Goal: Transaction & Acquisition: Purchase product/service

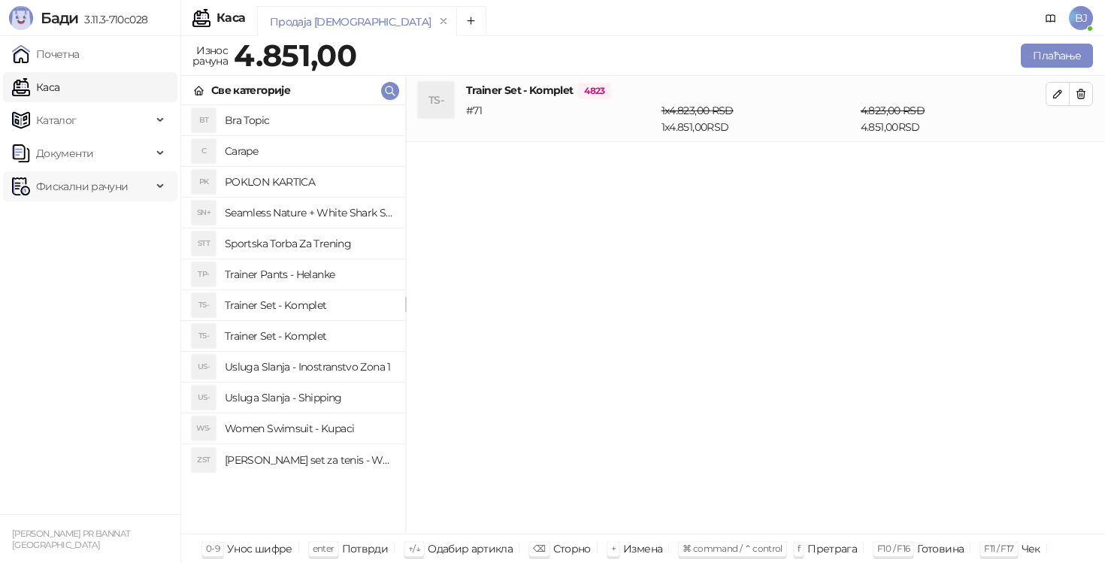
click at [146, 178] on span "Фискални рачуни" at bounding box center [82, 186] width 140 height 30
click at [609, 325] on div "TS- Trainer Set - Komplet 4823 # 71 1 x 4.823,00 RSD 1 x 4.851,00 RSD 4.823,00 …" at bounding box center [755, 305] width 699 height 458
click at [292, 397] on h4 "Usluga Slanja - Shipping" at bounding box center [309, 397] width 168 height 24
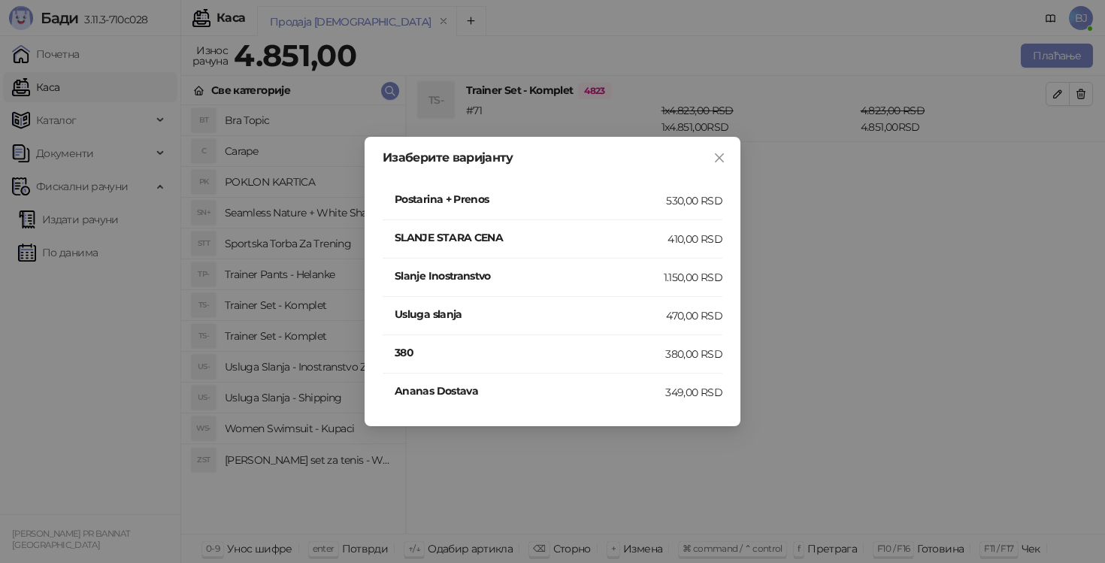
click at [645, 234] on h4 "SLANJE STARA CENA" at bounding box center [531, 237] width 273 height 17
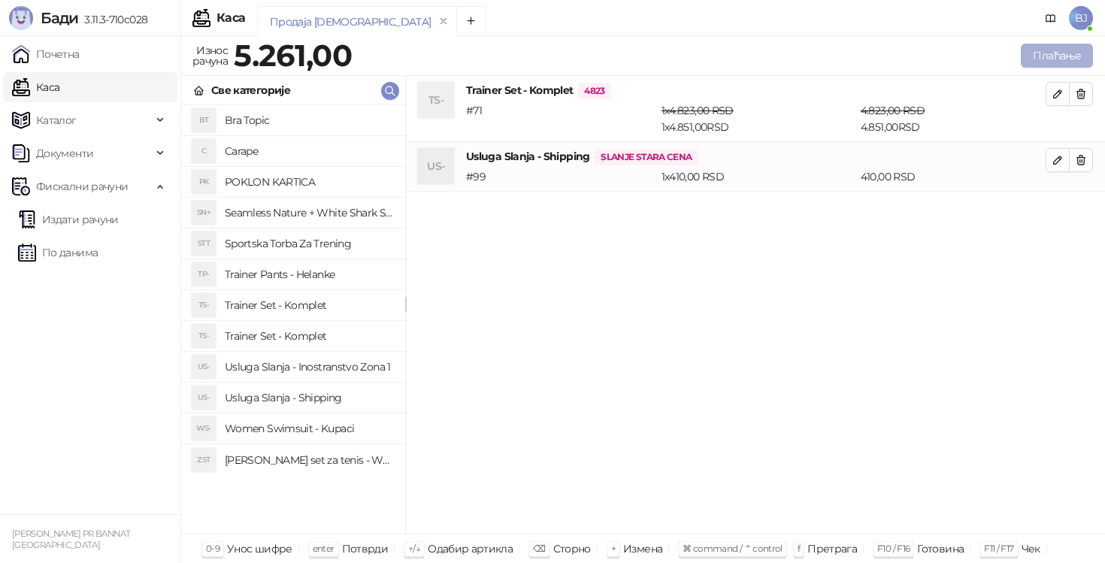
click at [1041, 57] on button "Плаћање" at bounding box center [1056, 56] width 72 height 24
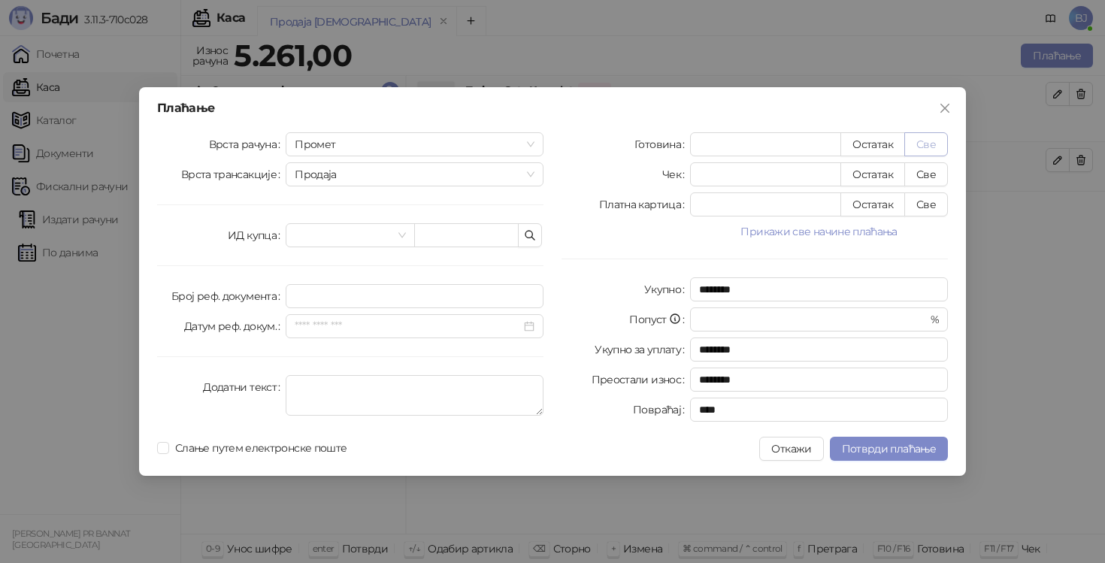
click at [928, 149] on button "Све" at bounding box center [926, 144] width 44 height 24
type input "****"
click at [887, 450] on span "Потврди плаћање" at bounding box center [889, 449] width 94 height 14
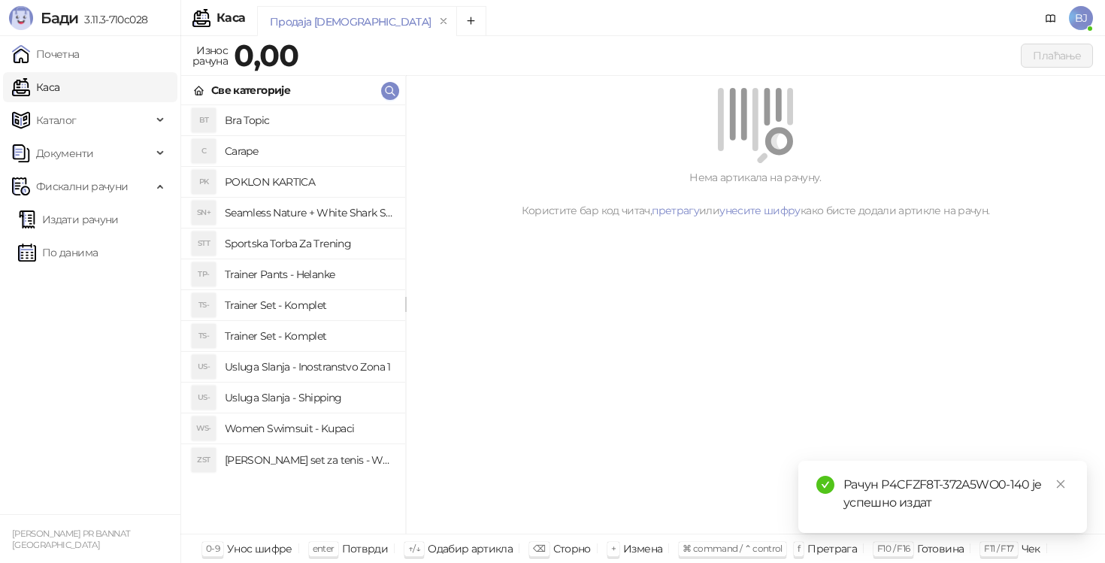
click at [329, 302] on h4 "Trainer Set - Komplet" at bounding box center [309, 305] width 168 height 24
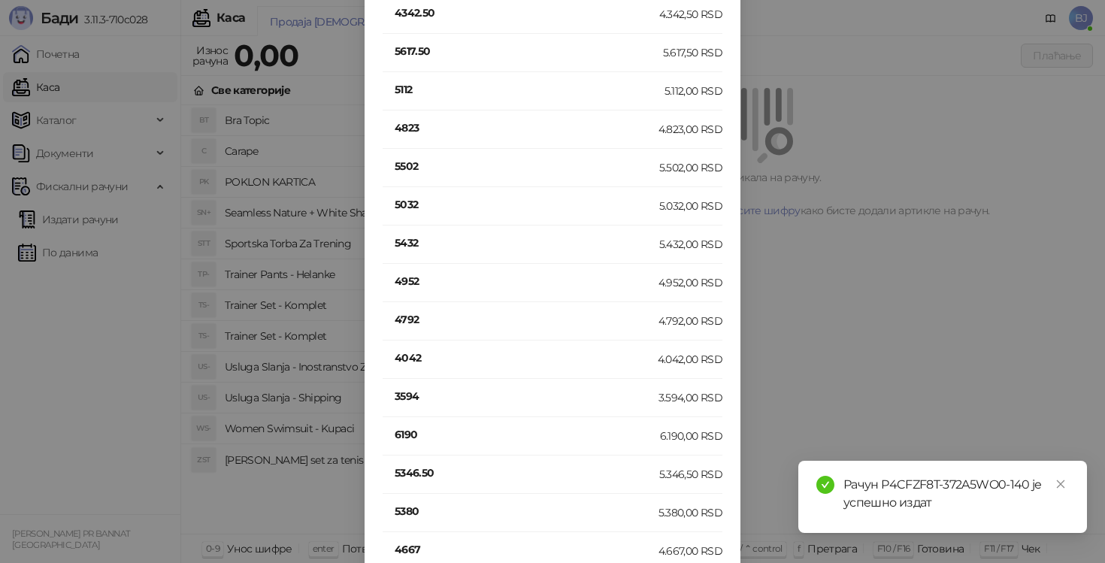
scroll to position [741, 0]
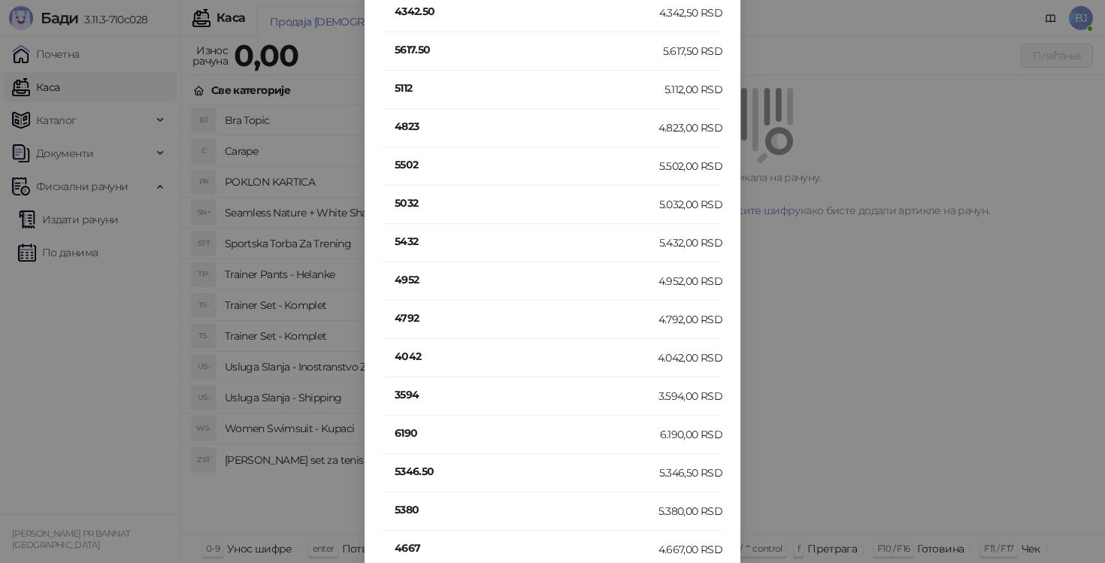
click at [413, 438] on h4 "6190" at bounding box center [527, 433] width 265 height 17
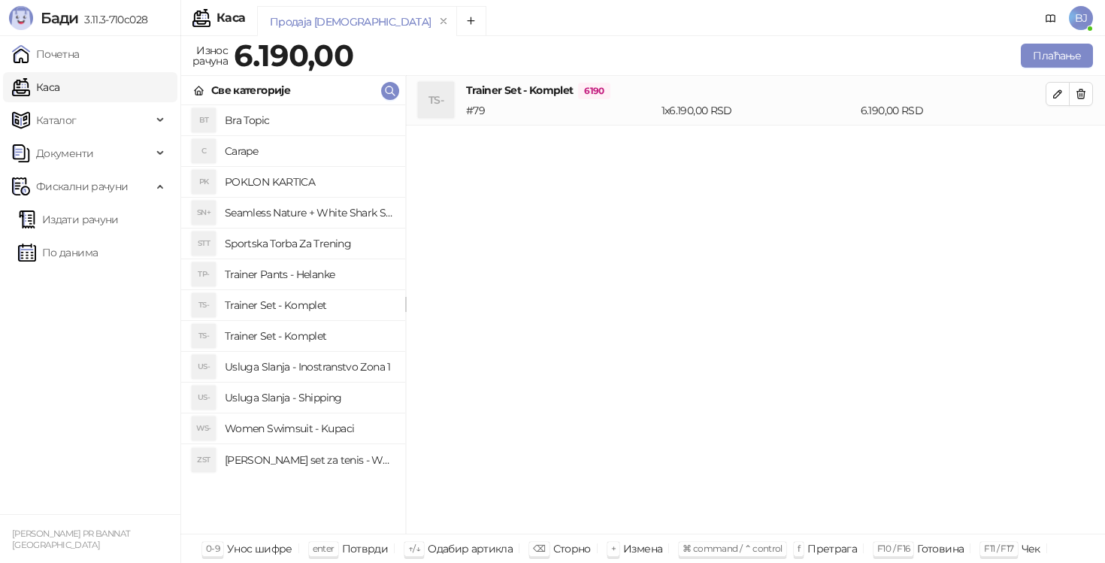
scroll to position [0, 0]
click at [331, 398] on h4 "Usluga Slanja - Shipping" at bounding box center [309, 397] width 168 height 24
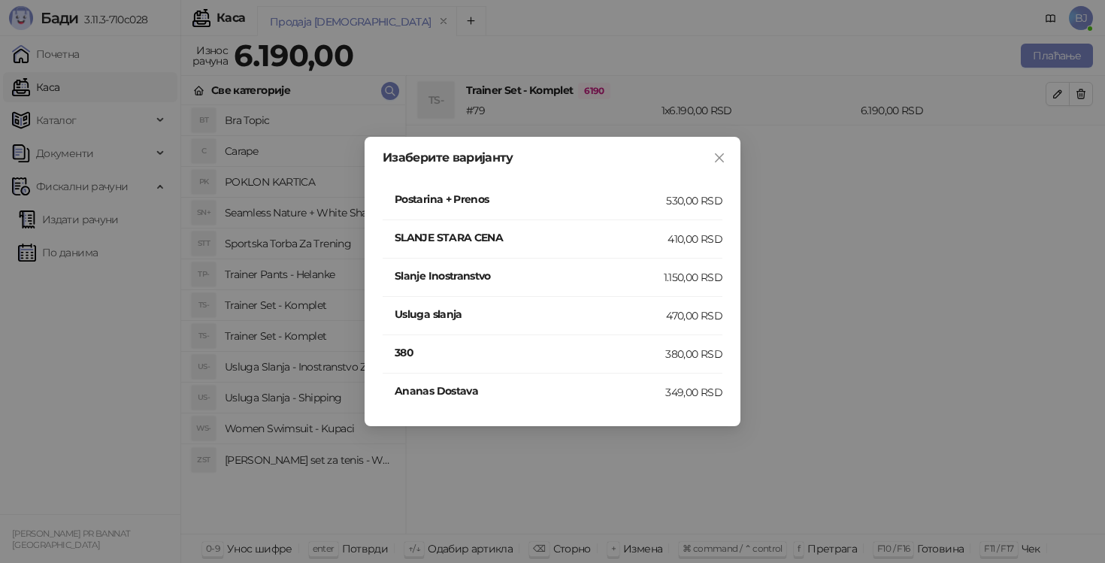
click at [626, 245] on h4 "SLANJE STARA CENA" at bounding box center [531, 237] width 273 height 17
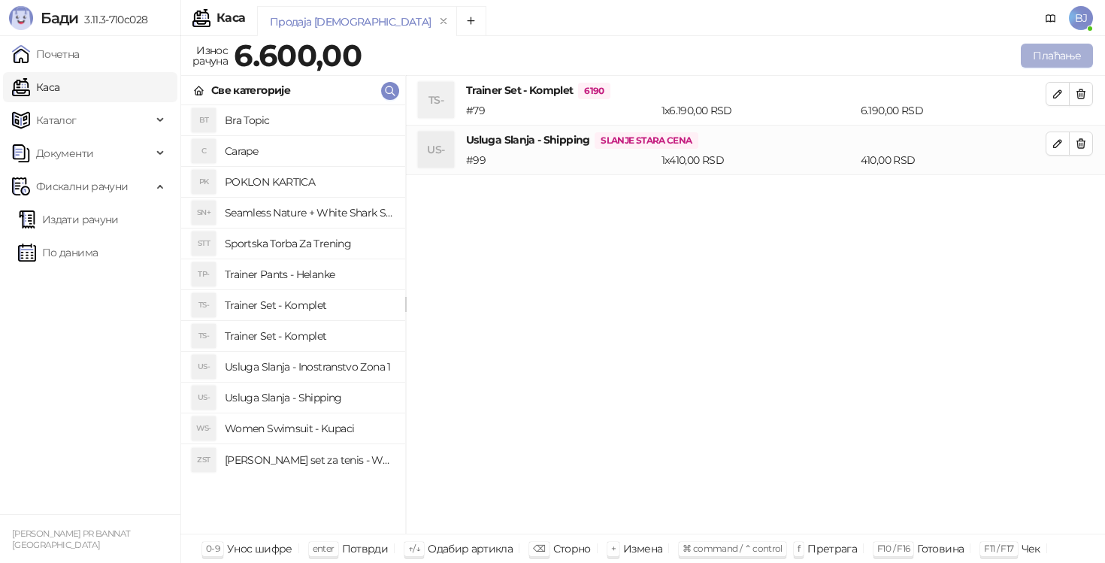
click at [1044, 56] on button "Плаћање" at bounding box center [1056, 56] width 72 height 24
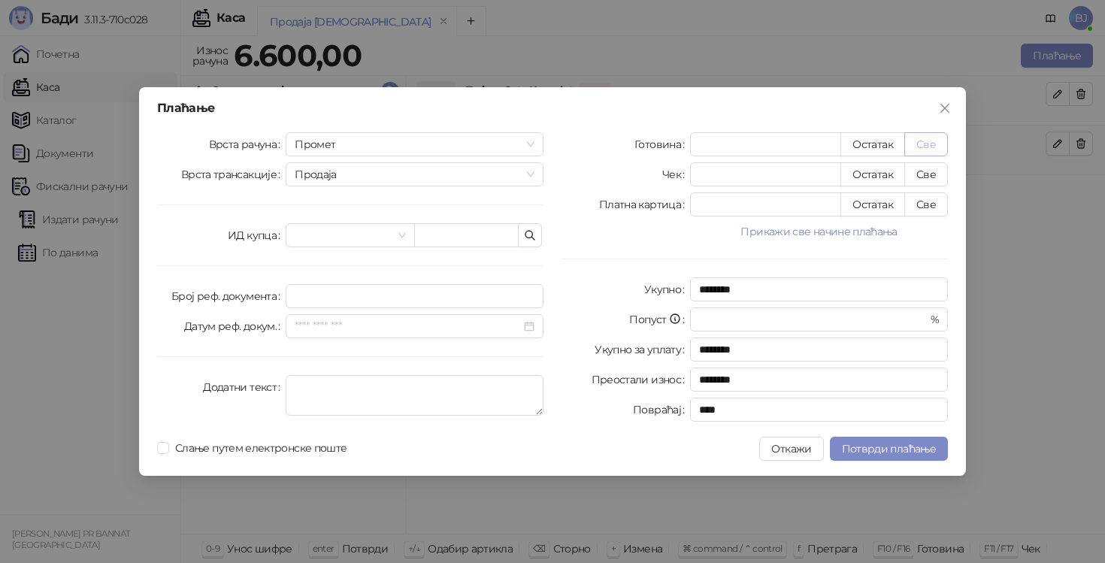
click at [935, 138] on button "Све" at bounding box center [926, 144] width 44 height 24
type input "****"
click at [885, 435] on div "Плаћање Врста рачуна Промет Врста трансакције Продаја ИД купца Број реф. докуме…" at bounding box center [552, 281] width 827 height 389
click at [885, 446] on span "Потврди плаћање" at bounding box center [889, 449] width 94 height 14
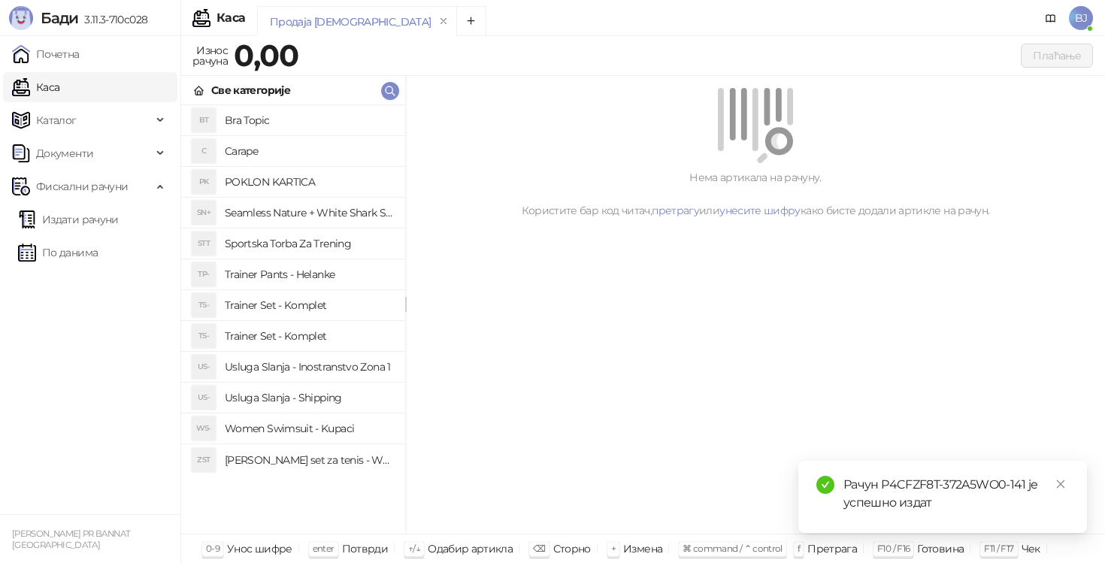
click at [305, 275] on h4 "Trainer Pants - Helanke" at bounding box center [309, 274] width 168 height 24
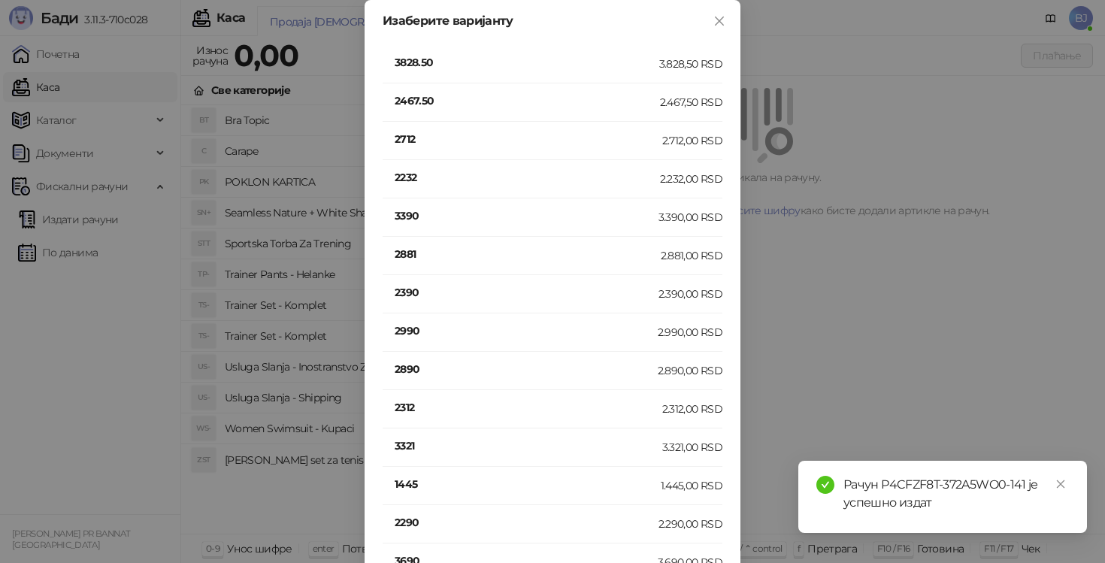
click at [425, 216] on h4 "3390" at bounding box center [527, 215] width 264 height 17
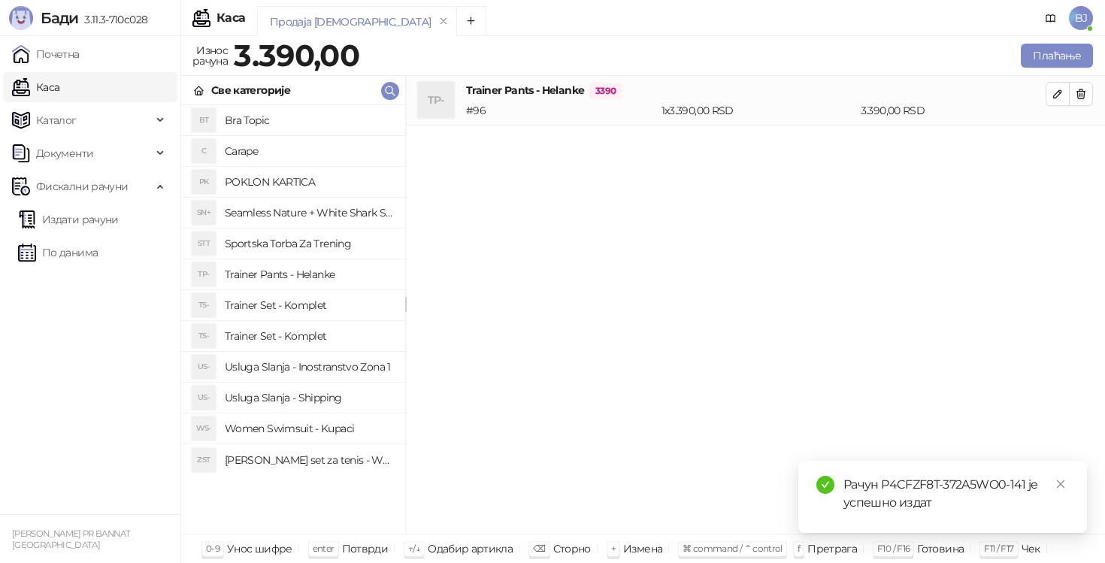
click at [321, 398] on h4 "Usluga Slanja - Shipping" at bounding box center [309, 397] width 168 height 24
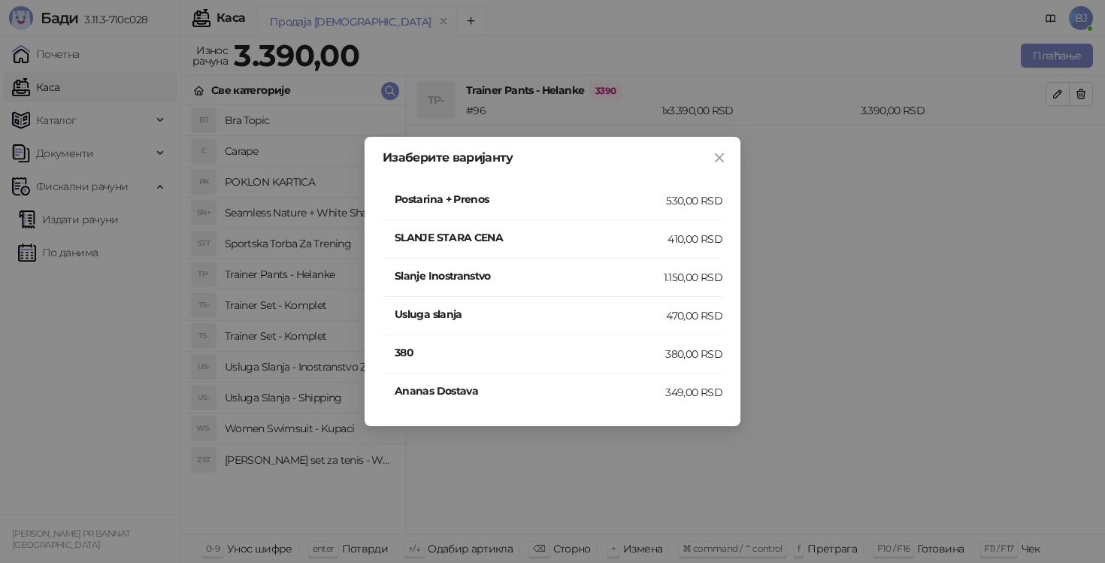
click at [558, 237] on h4 "SLANJE STARA CENA" at bounding box center [531, 237] width 273 height 17
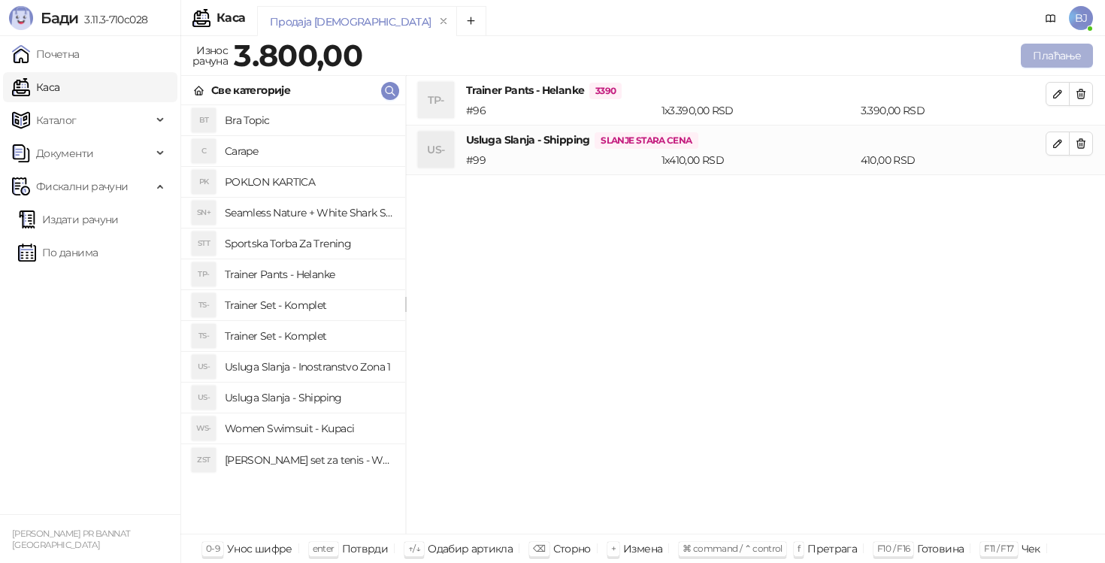
click at [1070, 55] on button "Плаћање" at bounding box center [1056, 56] width 72 height 24
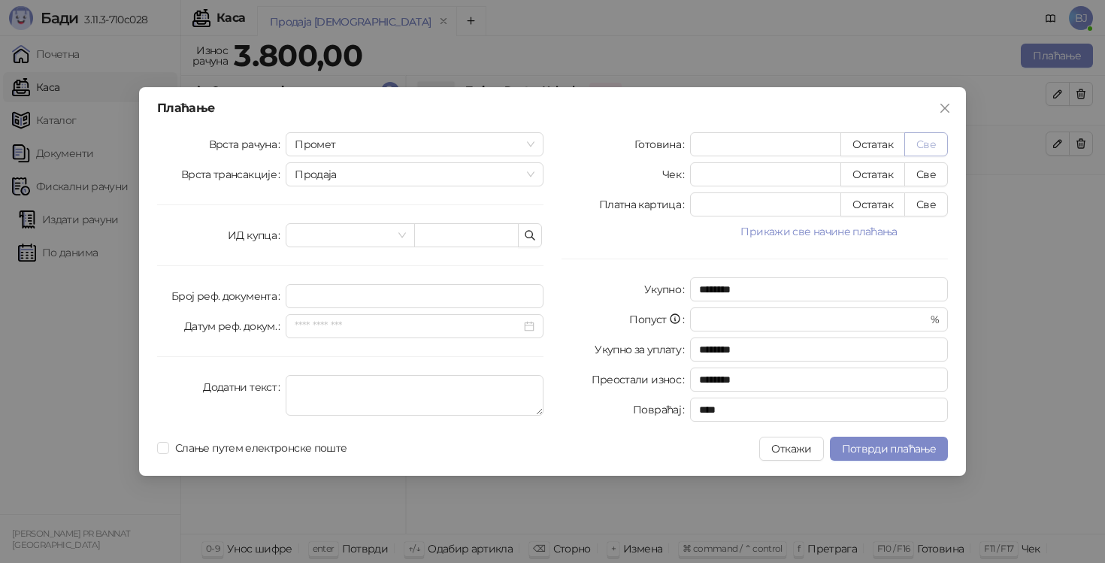
click at [922, 150] on button "Све" at bounding box center [926, 144] width 44 height 24
type input "****"
click at [948, 104] on icon "close" at bounding box center [944, 108] width 9 height 9
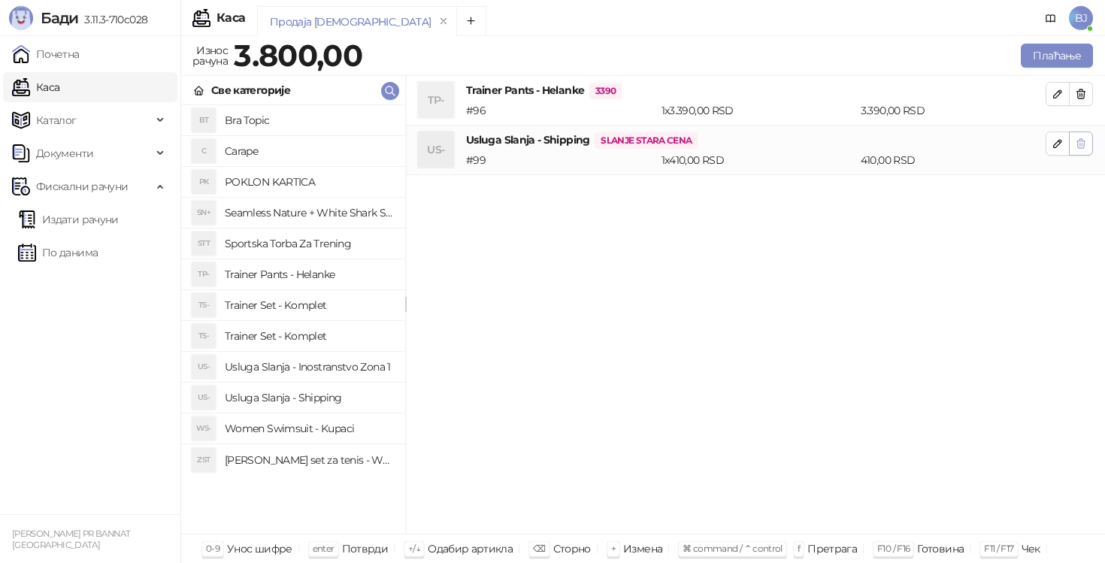
click at [1082, 148] on icon "button" at bounding box center [1081, 143] width 8 height 9
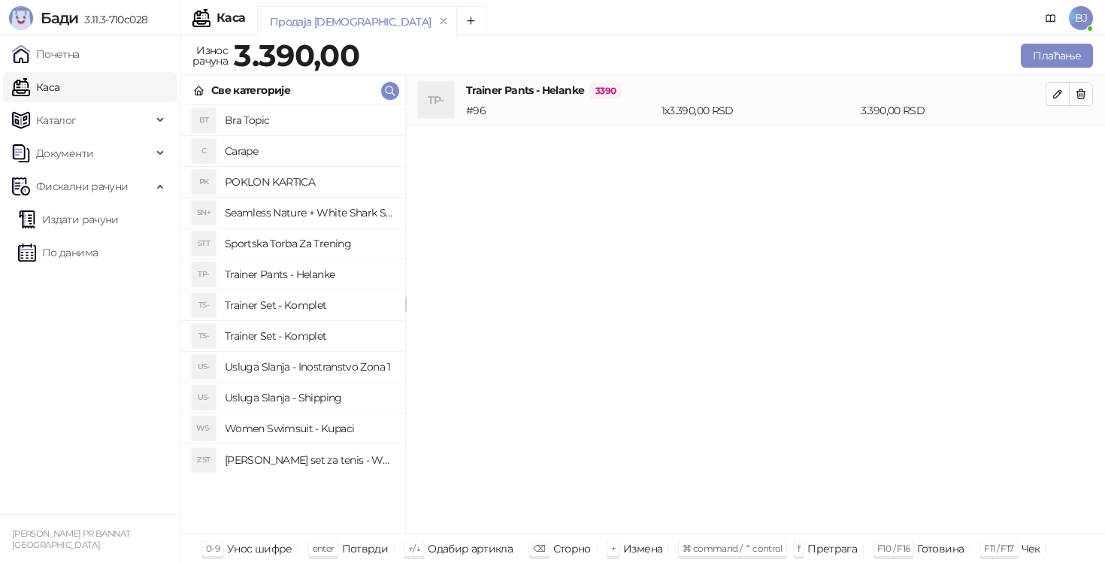
click at [308, 401] on h4 "Usluga Slanja - Shipping" at bounding box center [309, 397] width 168 height 24
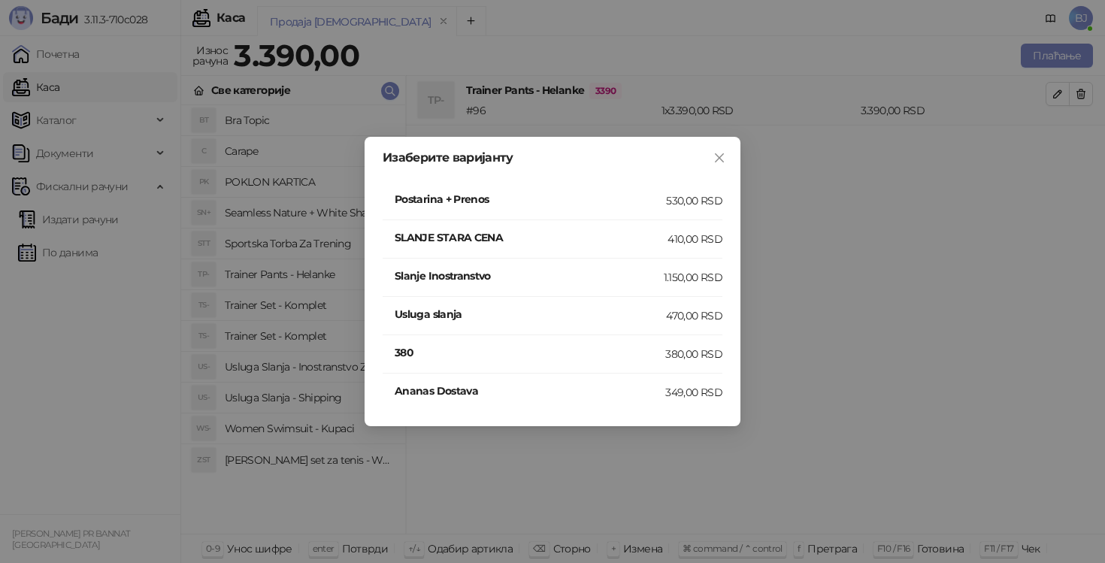
click at [651, 206] on h4 "Postarina + Prenos" at bounding box center [530, 199] width 271 height 17
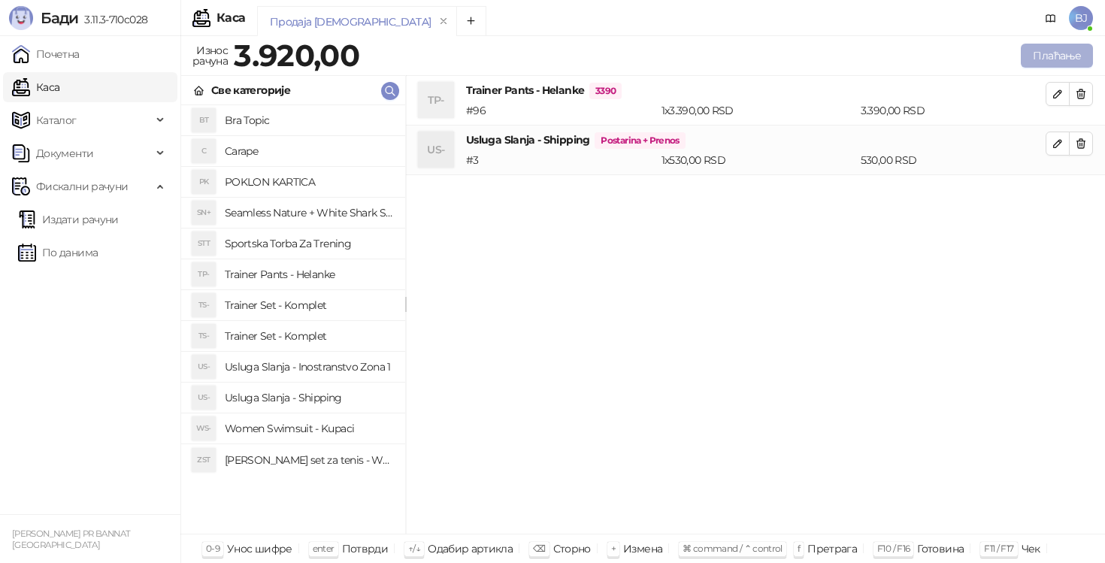
click at [1088, 64] on button "Плаћање" at bounding box center [1056, 56] width 72 height 24
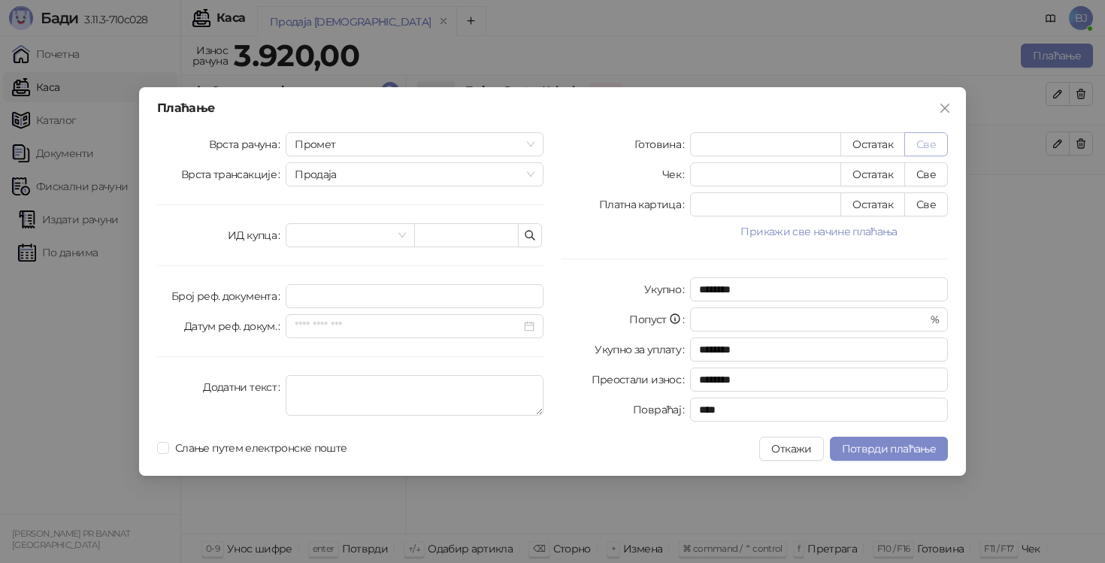
click at [927, 147] on button "Све" at bounding box center [926, 144] width 44 height 24
type input "****"
click at [853, 447] on span "Потврди плаћање" at bounding box center [889, 449] width 94 height 14
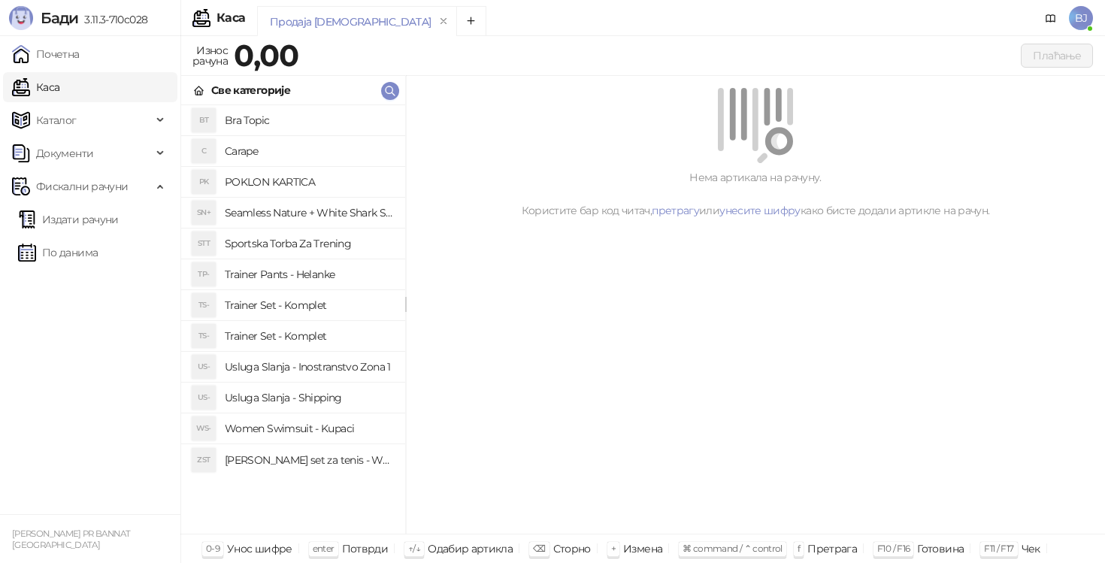
click at [324, 431] on h4 "Women Swimsuit - Kupaci" at bounding box center [309, 428] width 168 height 24
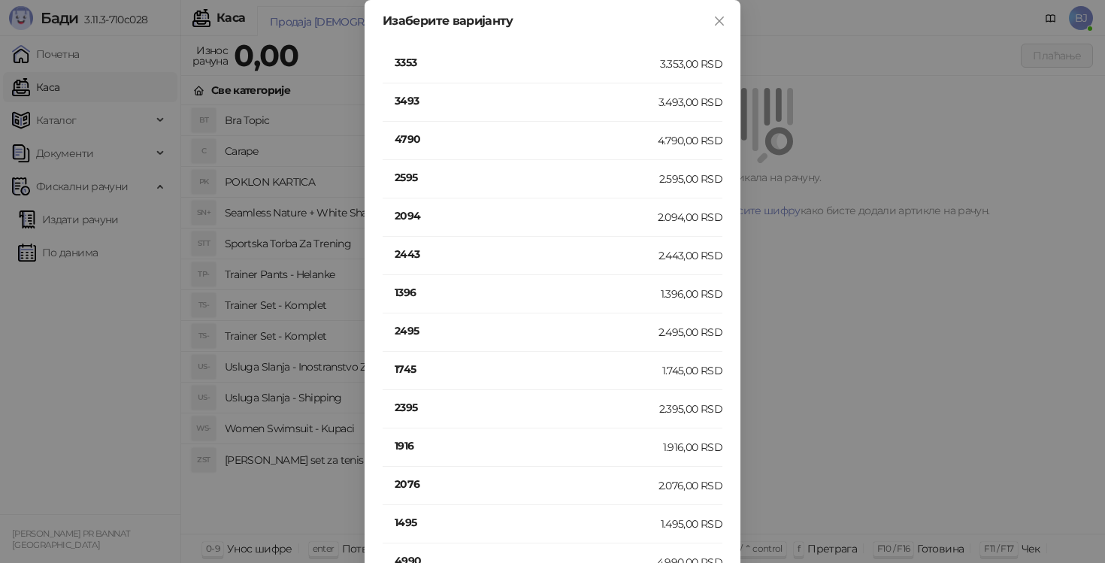
click at [414, 107] on h4 "3493" at bounding box center [527, 100] width 264 height 17
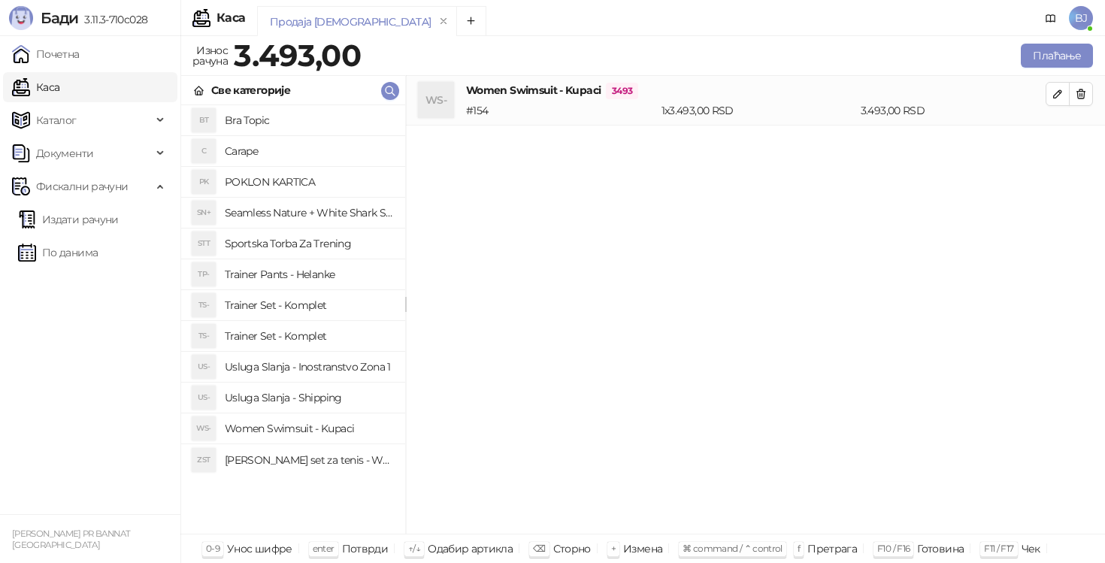
click at [331, 395] on h4 "Usluga Slanja - Shipping" at bounding box center [309, 397] width 168 height 24
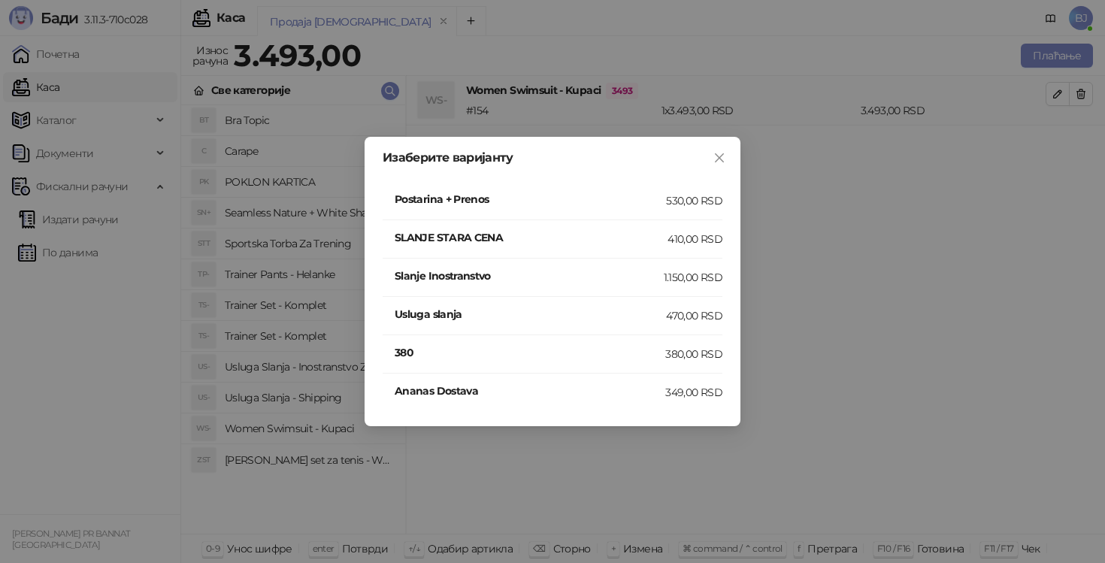
click at [667, 204] on div "530,00 RSD" at bounding box center [694, 200] width 56 height 17
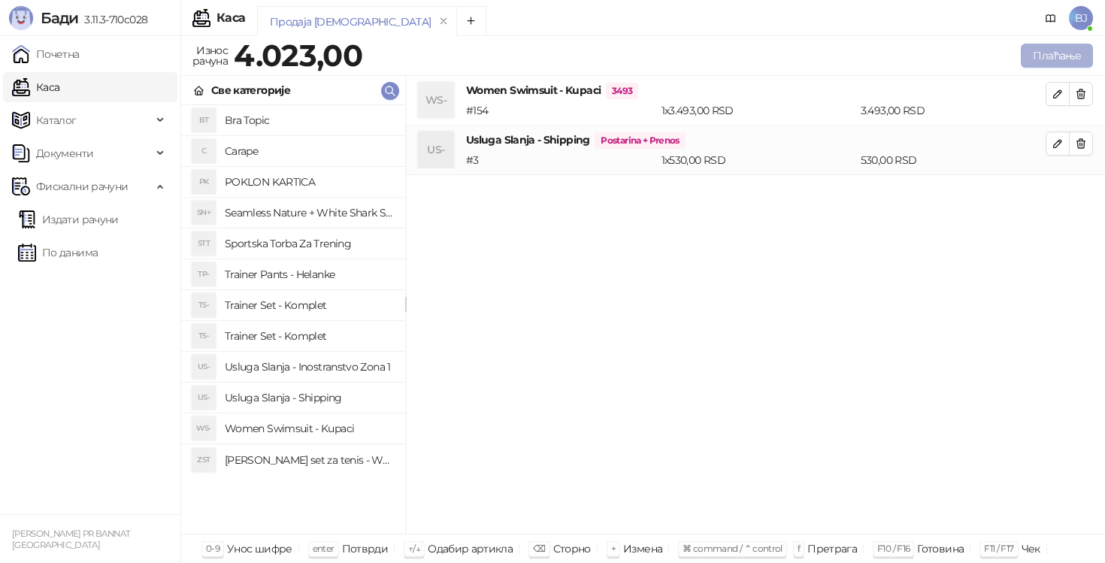
click at [1030, 59] on button "Плаћање" at bounding box center [1056, 56] width 72 height 24
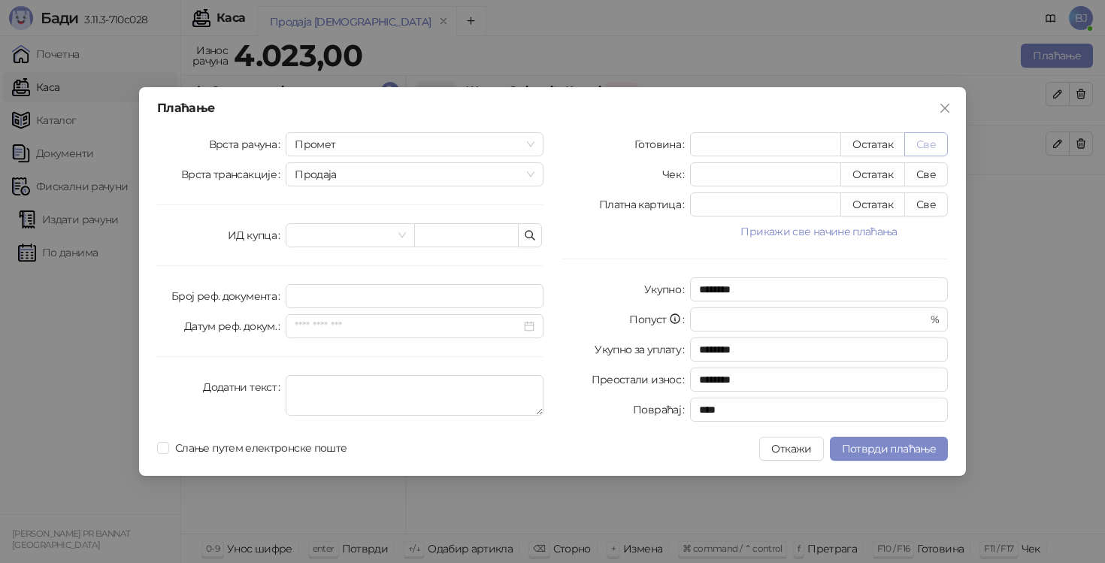
click at [936, 143] on button "Све" at bounding box center [926, 144] width 44 height 24
type input "****"
click at [945, 107] on icon "close" at bounding box center [944, 108] width 9 height 9
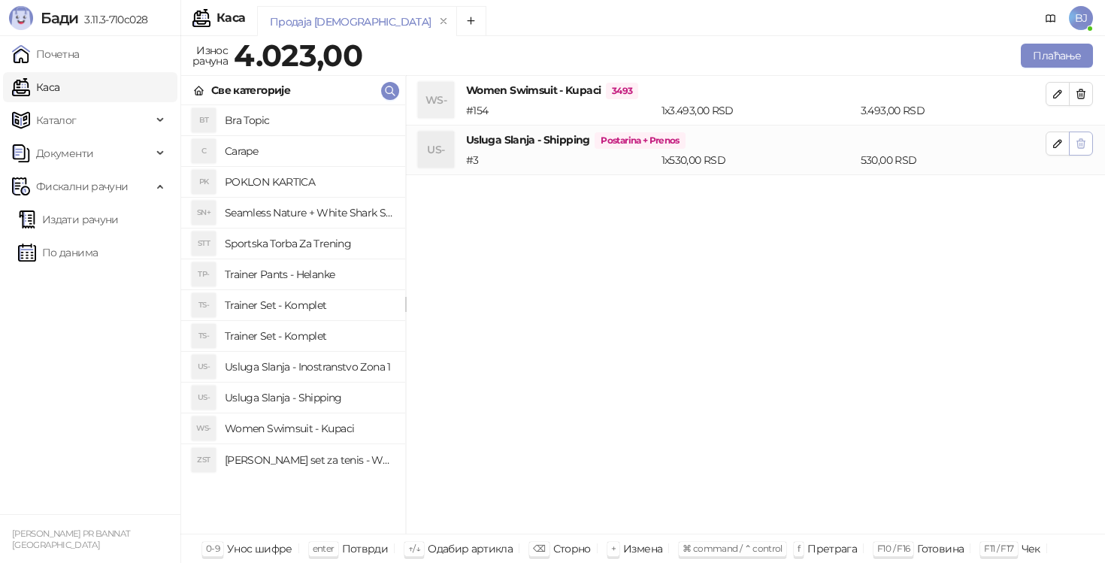
click at [1089, 139] on button "button" at bounding box center [1081, 144] width 24 height 24
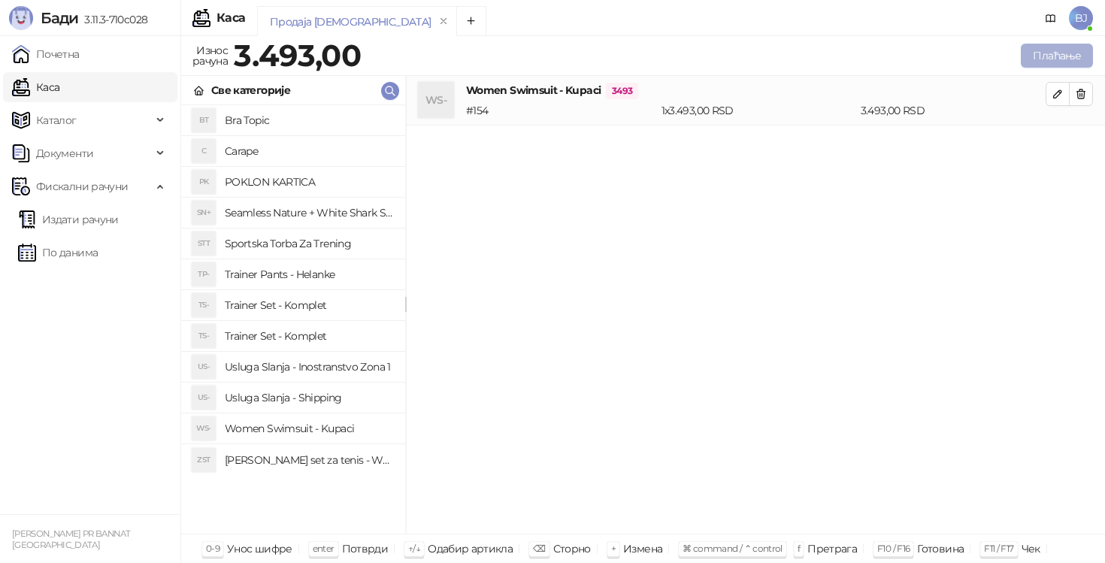
click at [1084, 56] on button "Плаћање" at bounding box center [1056, 56] width 72 height 24
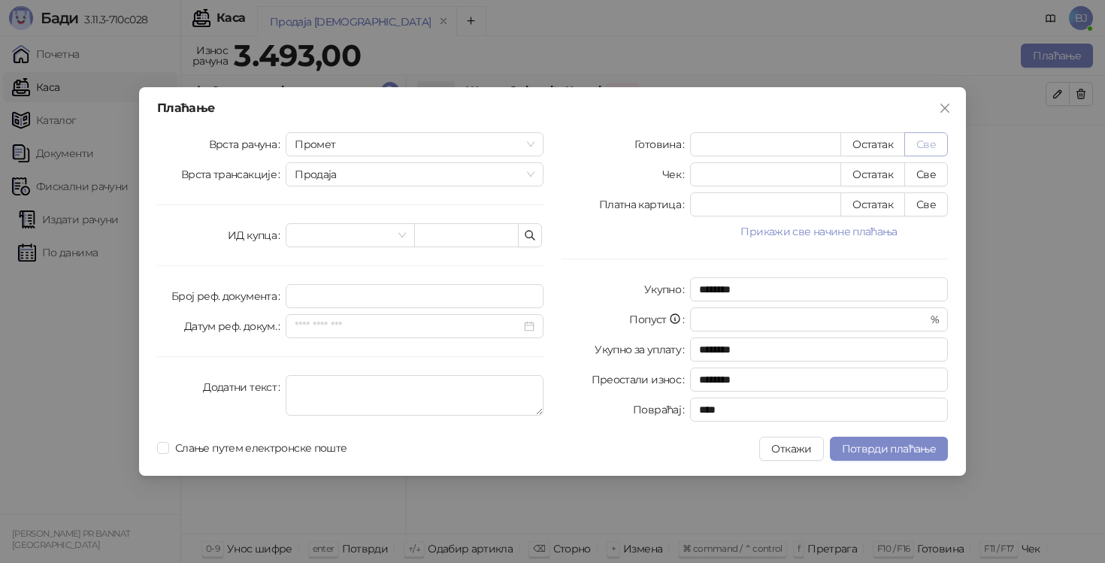
click at [924, 145] on button "Све" at bounding box center [926, 144] width 44 height 24
type input "****"
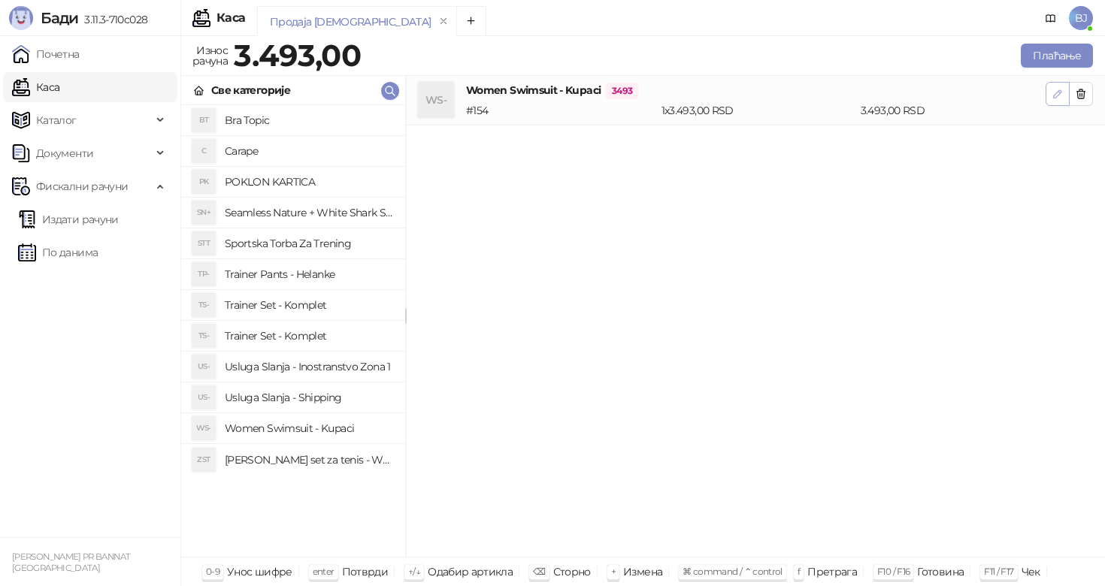
click at [1054, 96] on icon "button" at bounding box center [1058, 94] width 8 height 8
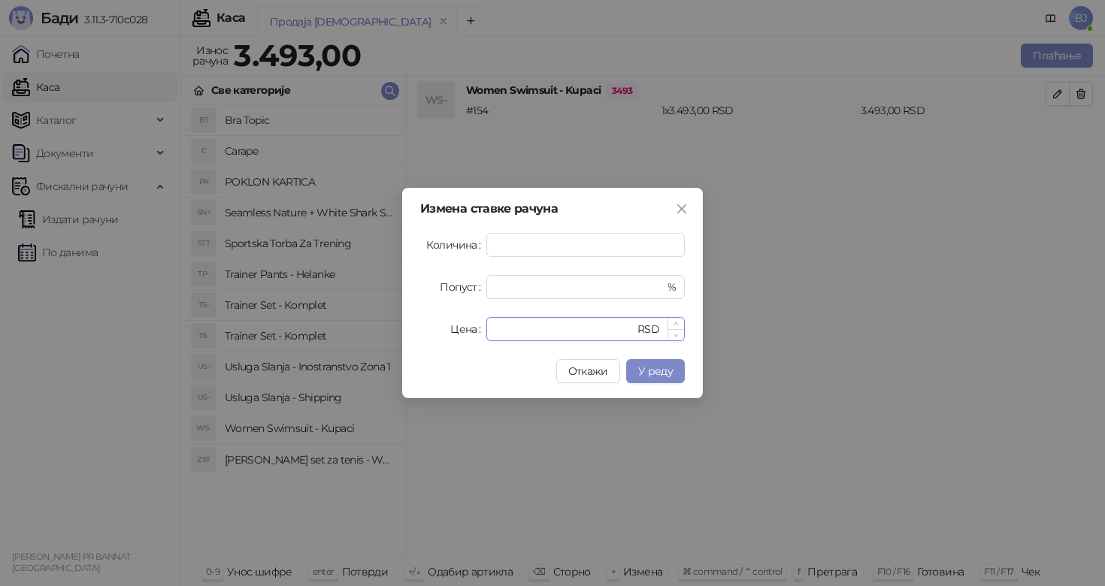
click at [564, 337] on input "****" at bounding box center [564, 329] width 139 height 23
type input "****"
click at [639, 369] on span "У реду" at bounding box center [655, 371] width 35 height 14
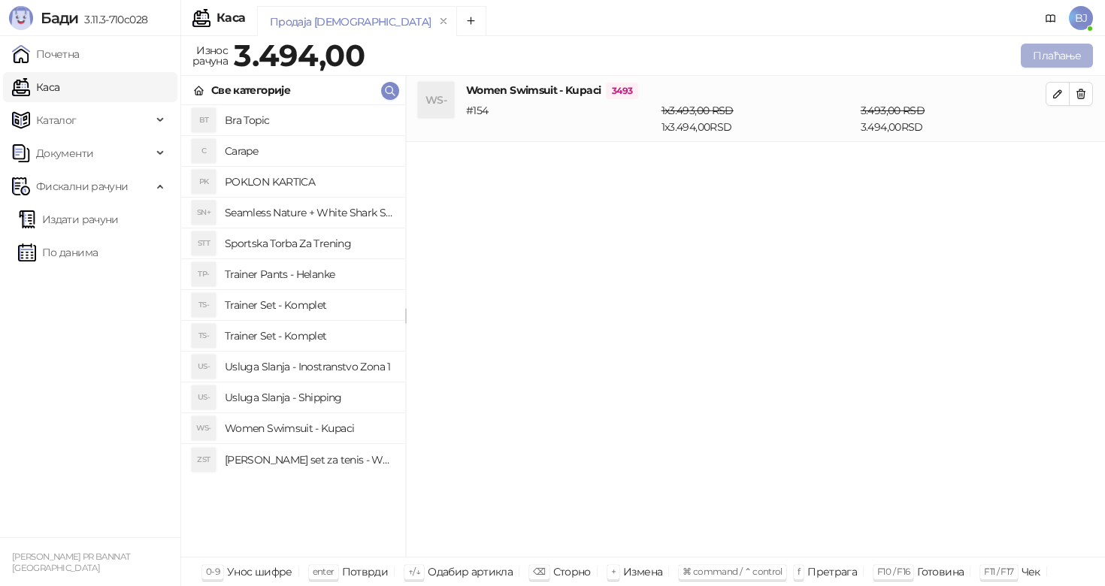
click at [1053, 59] on button "Плаћање" at bounding box center [1056, 56] width 72 height 24
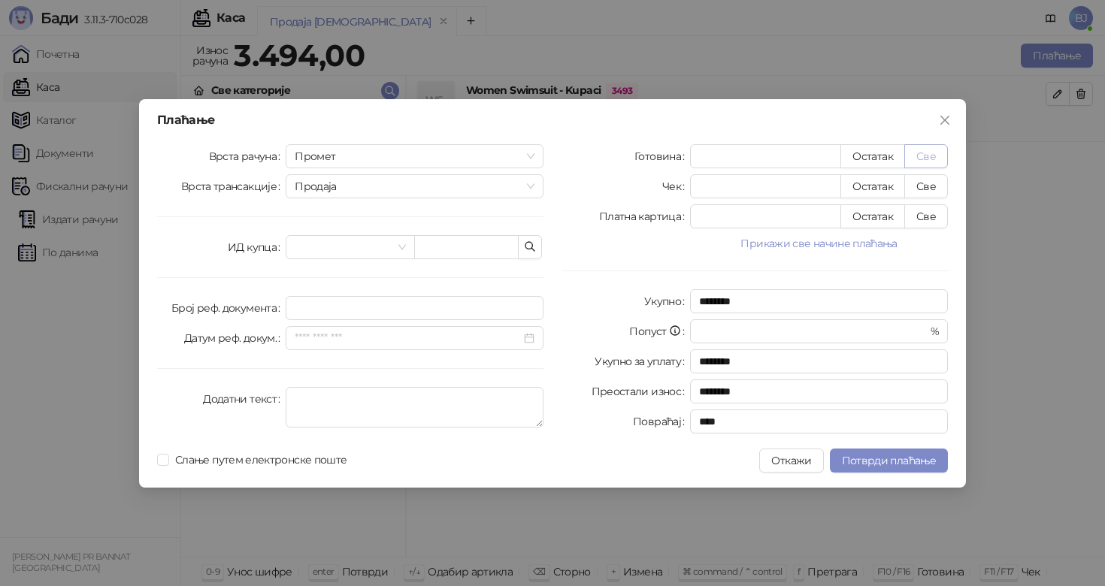
click at [931, 160] on button "Све" at bounding box center [926, 156] width 44 height 24
type input "****"
click at [884, 455] on span "Потврди плаћање" at bounding box center [889, 461] width 94 height 14
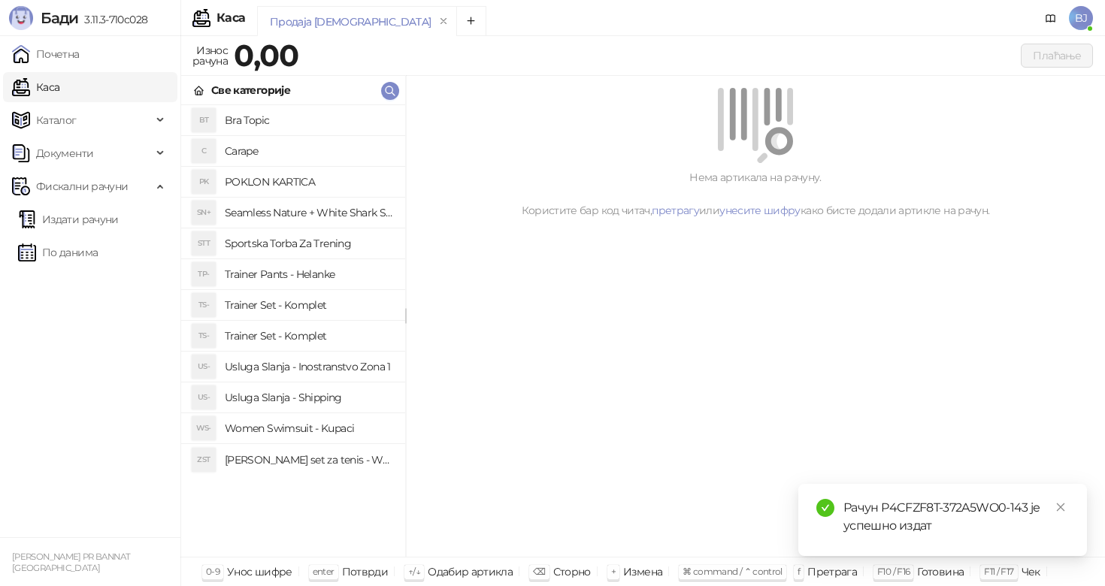
click at [325, 266] on h4 "Trainer Pants - Helanke" at bounding box center [309, 274] width 168 height 24
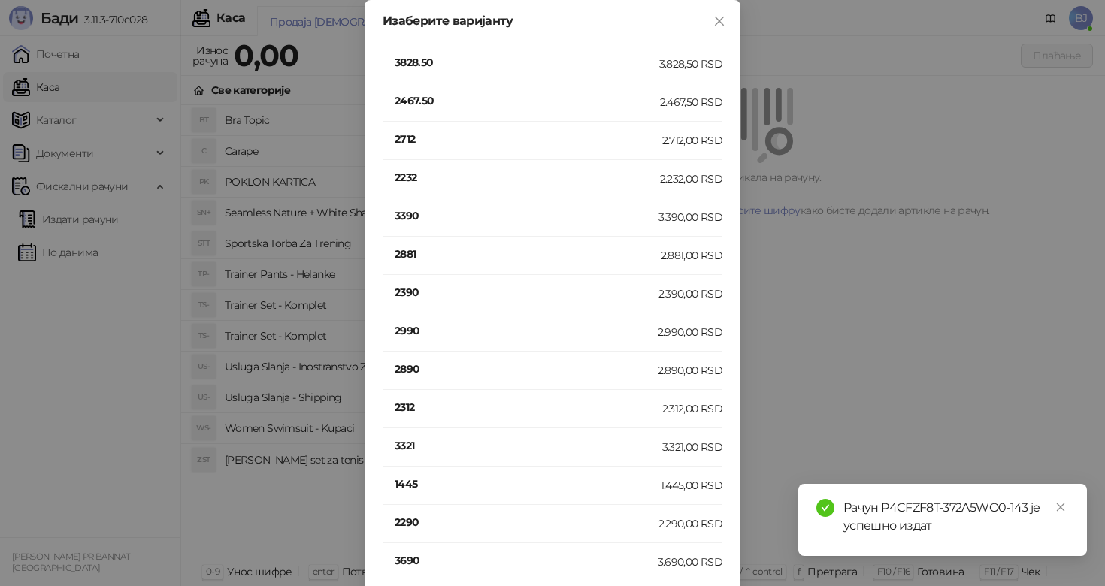
click at [425, 217] on h4 "3390" at bounding box center [527, 215] width 264 height 17
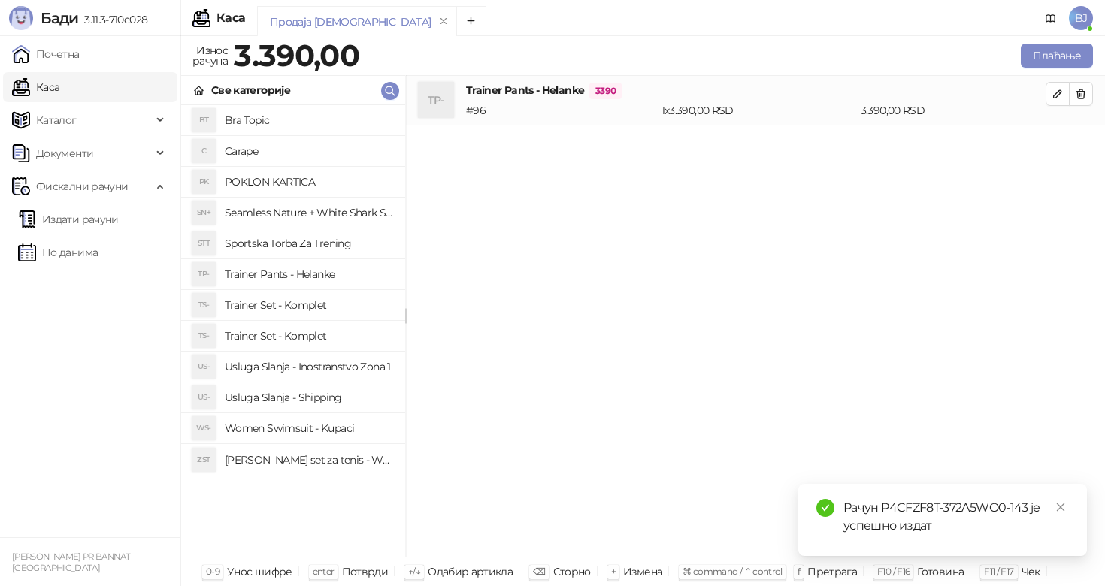
click at [335, 268] on h4 "Trainer Pants - Helanke" at bounding box center [309, 274] width 168 height 24
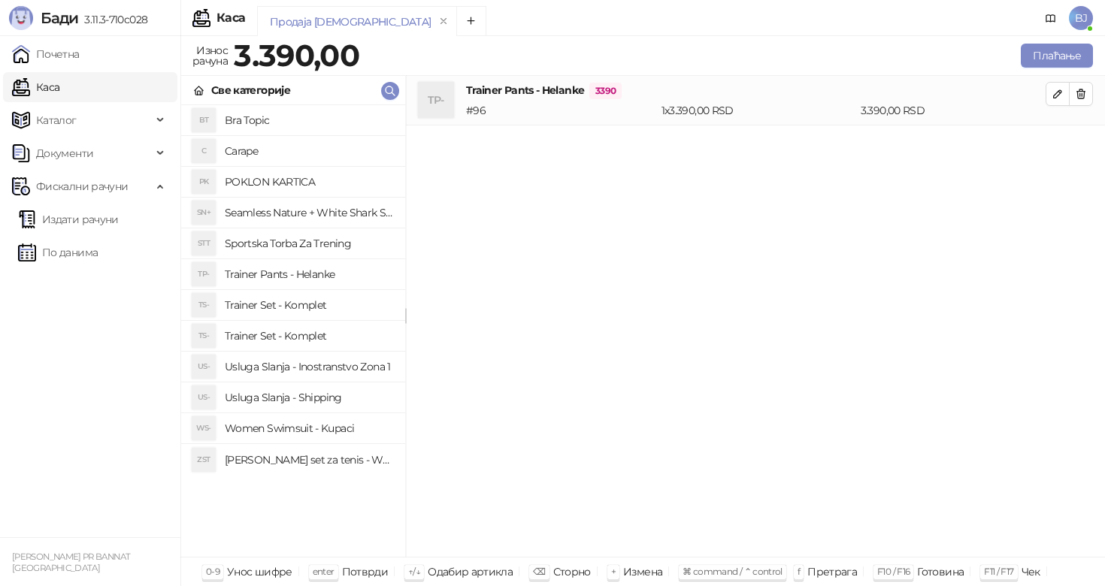
click at [309, 394] on h4 "Usluga Slanja - Shipping" at bounding box center [309, 397] width 168 height 24
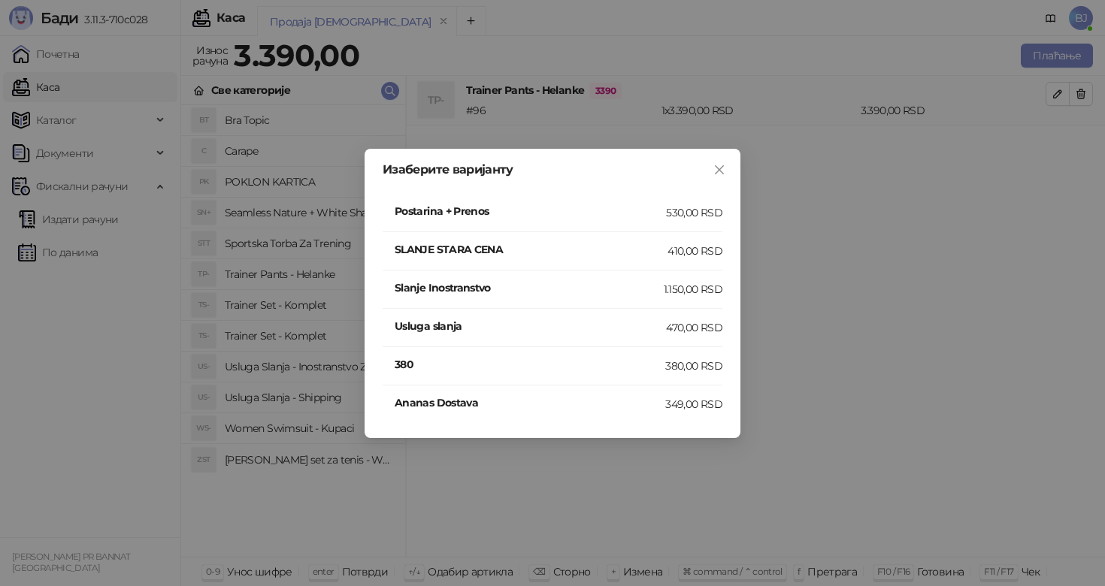
click at [670, 217] on div "530,00 RSD" at bounding box center [694, 212] width 56 height 17
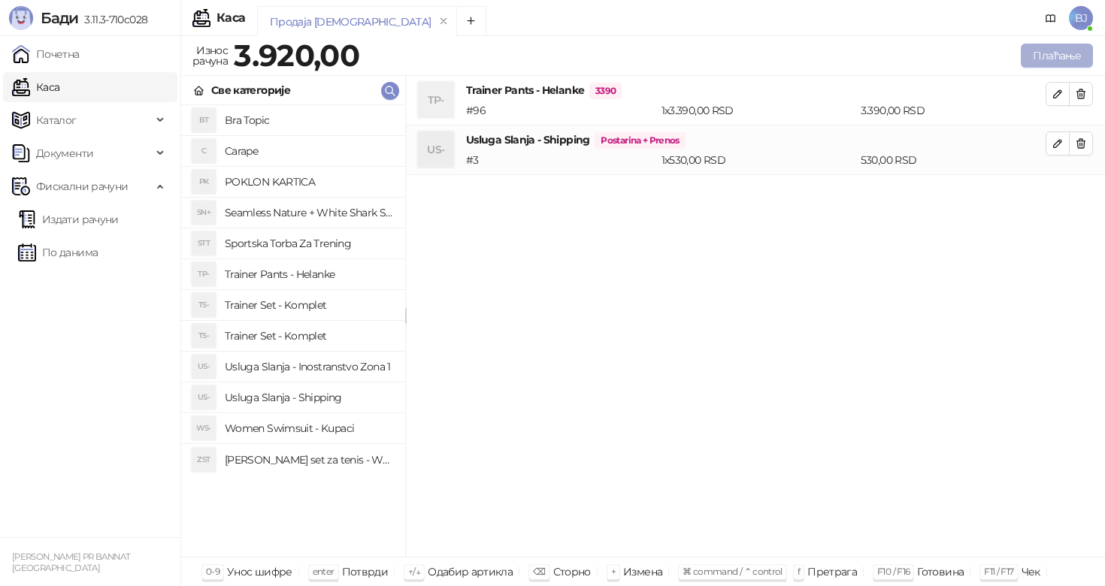
click at [1050, 65] on button "Плаћање" at bounding box center [1056, 56] width 72 height 24
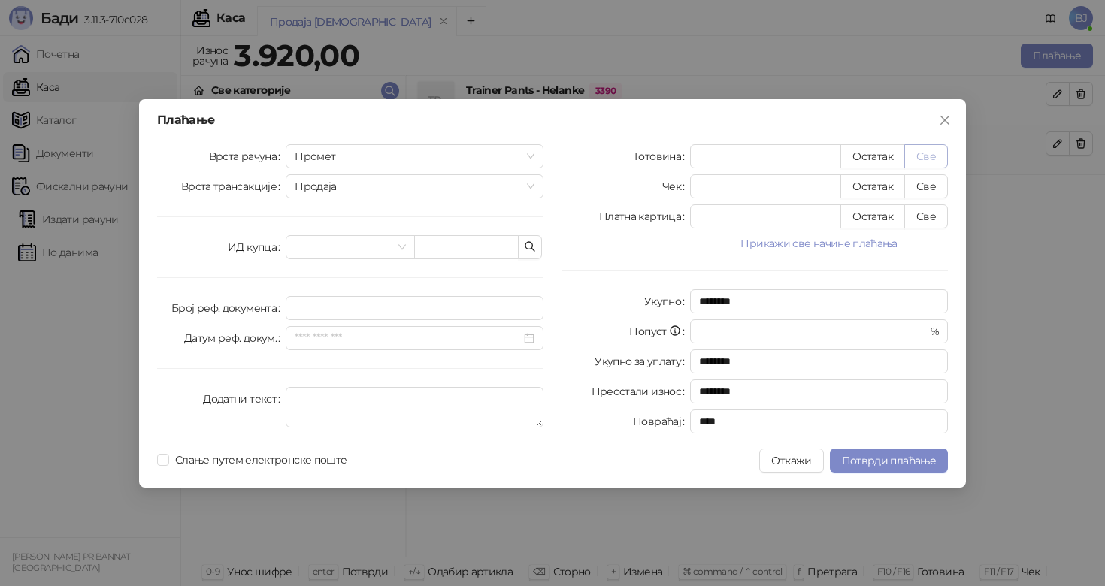
click at [937, 161] on button "Све" at bounding box center [926, 156] width 44 height 24
type input "****"
click at [882, 470] on button "Потврди плаћање" at bounding box center [889, 461] width 118 height 24
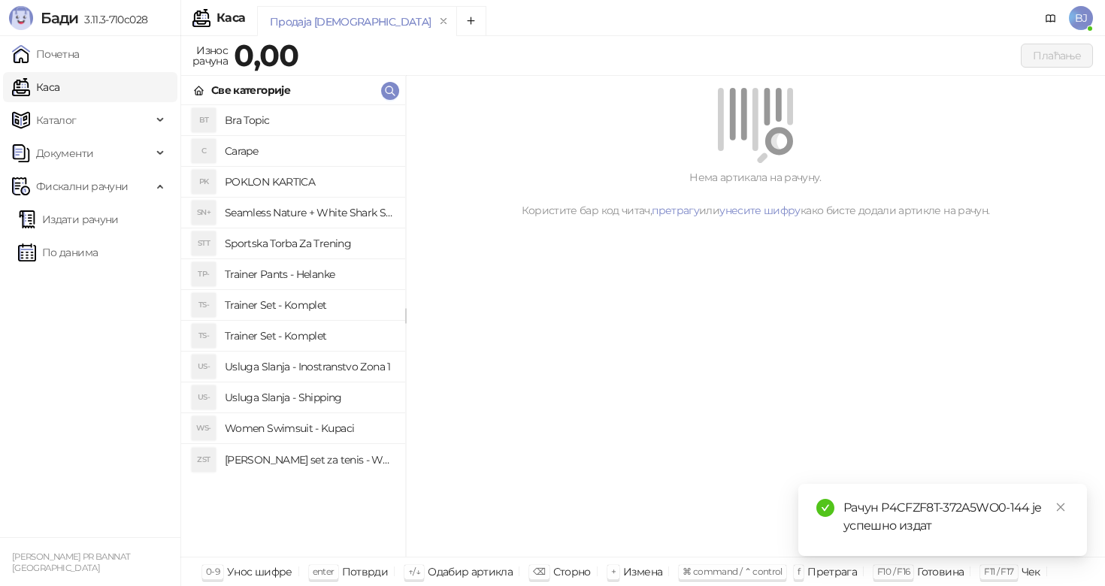
click at [331, 308] on h4 "Trainer Set - Komplet" at bounding box center [309, 305] width 168 height 24
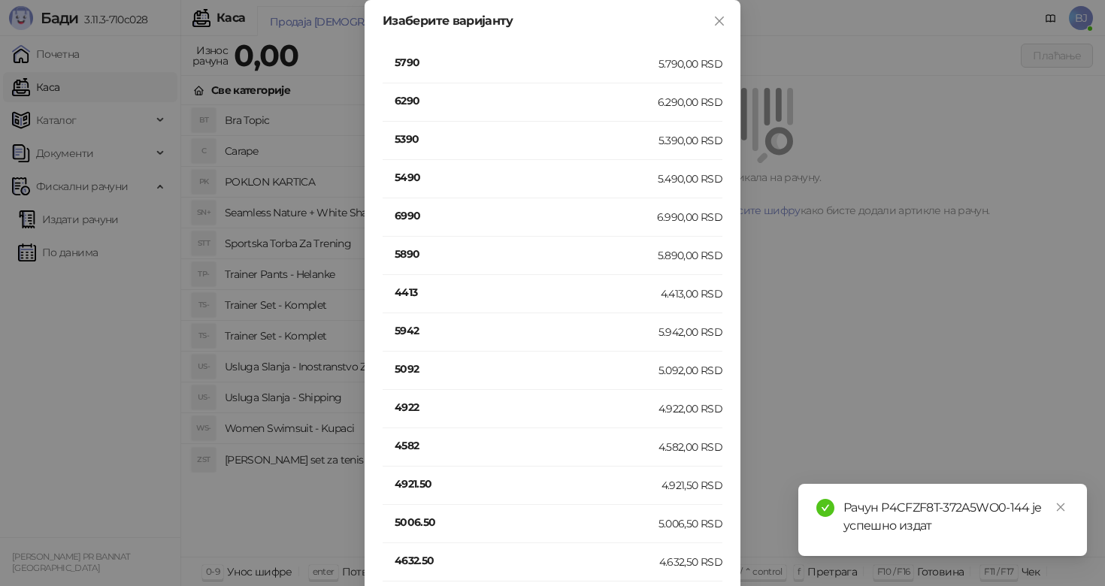
click at [422, 69] on h4 "5790" at bounding box center [527, 62] width 264 height 17
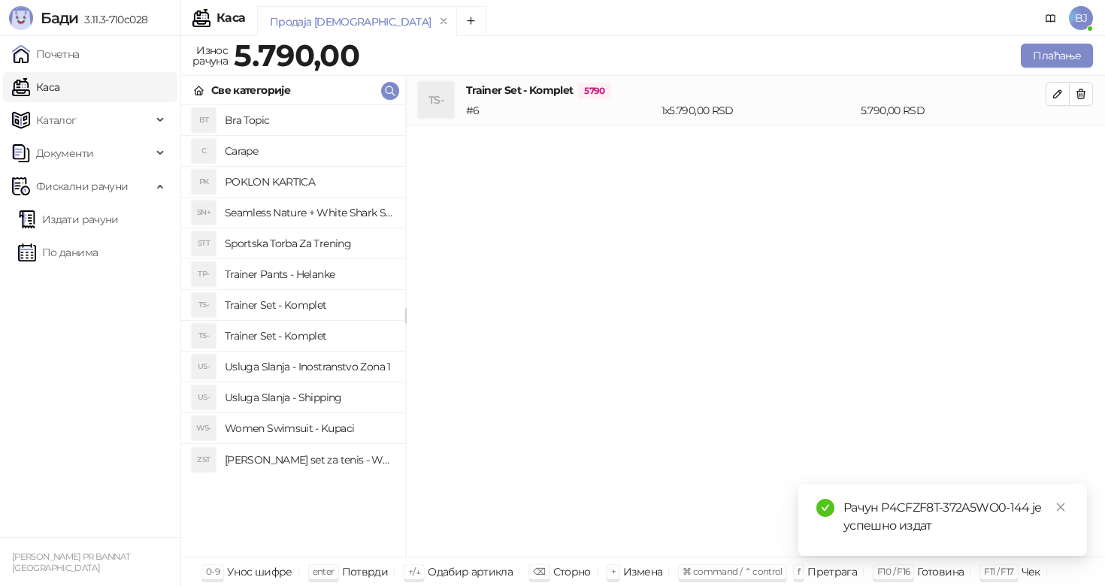
click at [326, 397] on h4 "Usluga Slanja - Shipping" at bounding box center [309, 397] width 168 height 24
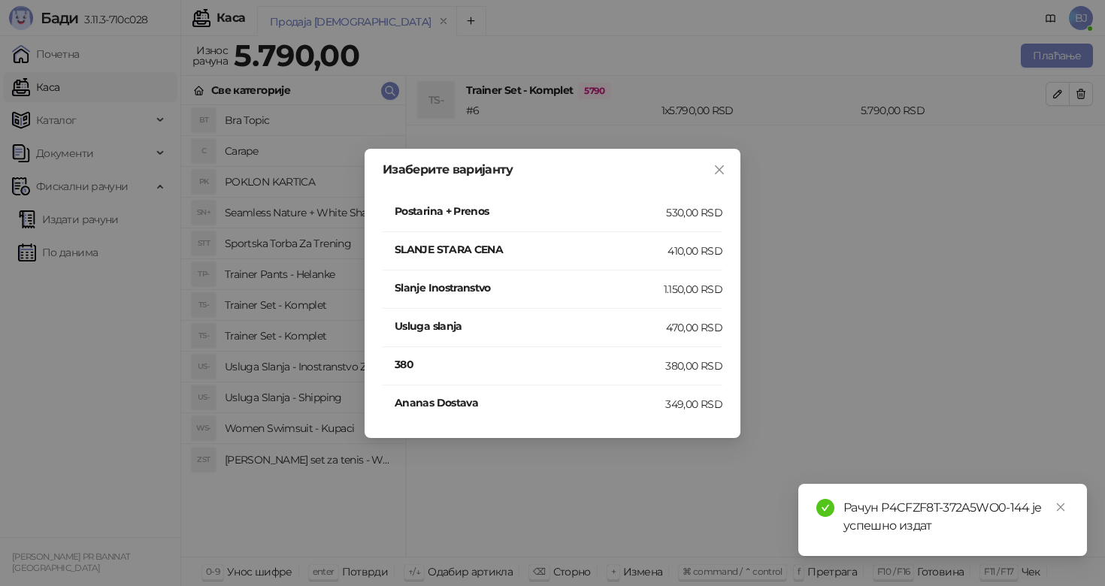
click at [618, 212] on h4 "Postarina + Prenos" at bounding box center [530, 211] width 271 height 17
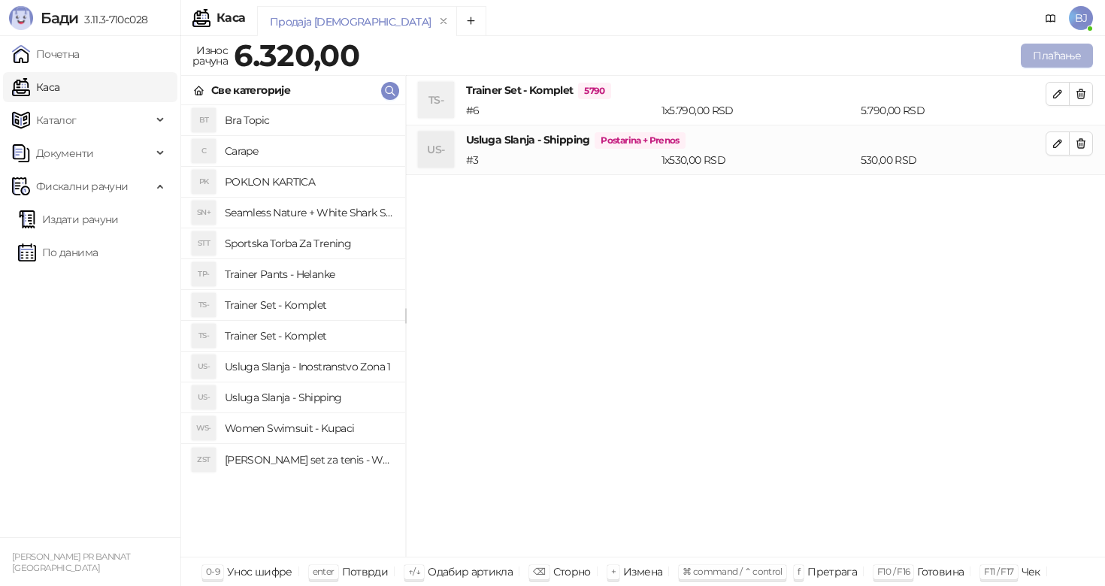
click at [1046, 59] on button "Плаћање" at bounding box center [1056, 56] width 72 height 24
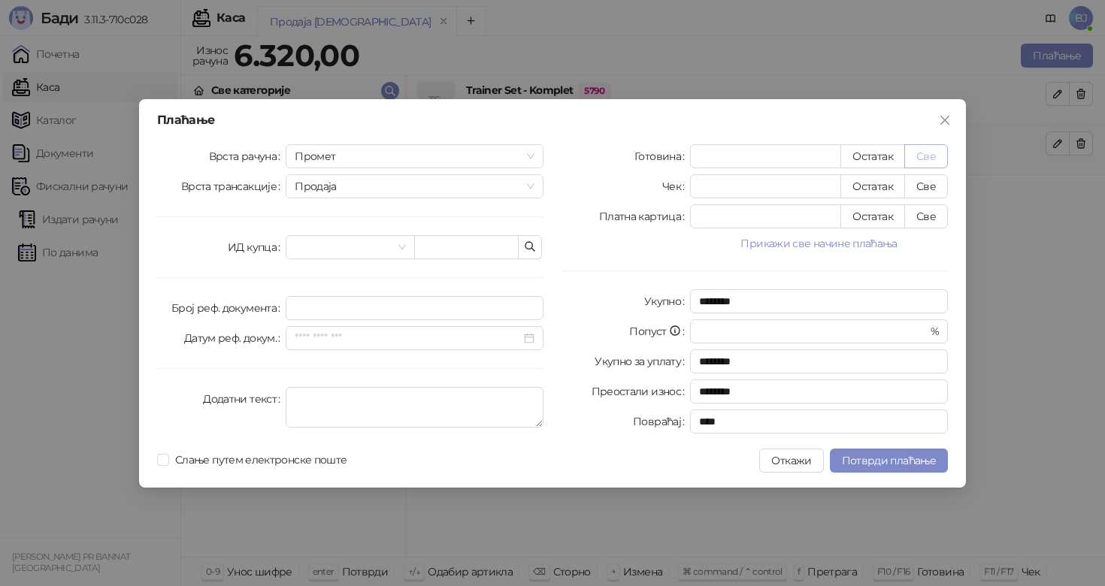
click at [927, 151] on button "Све" at bounding box center [926, 156] width 44 height 24
type input "****"
click at [913, 450] on button "Потврди плаћање" at bounding box center [889, 461] width 118 height 24
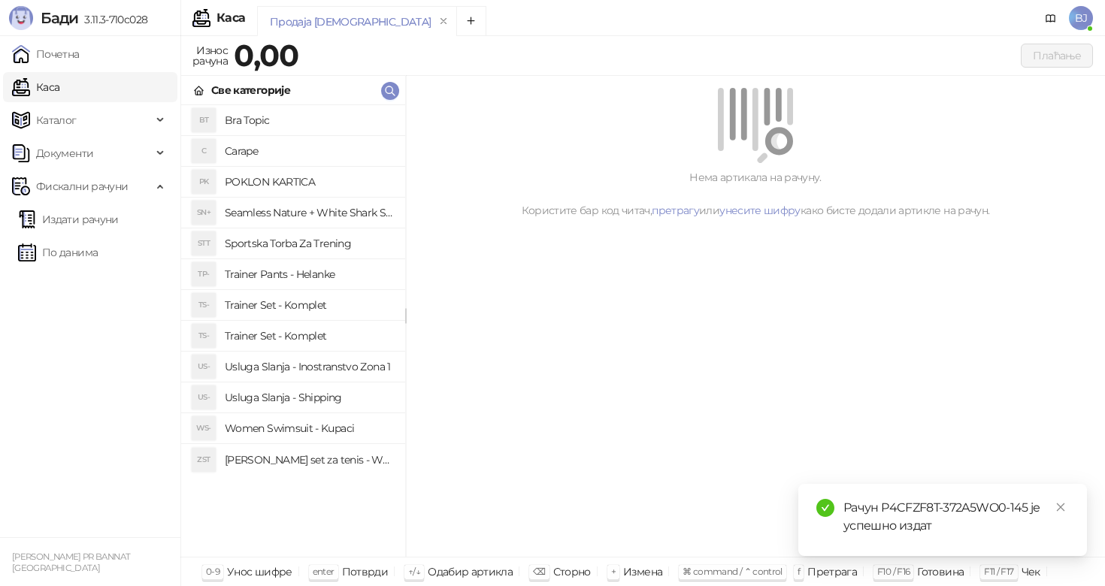
click at [333, 306] on h4 "Trainer Set - Komplet" at bounding box center [309, 305] width 168 height 24
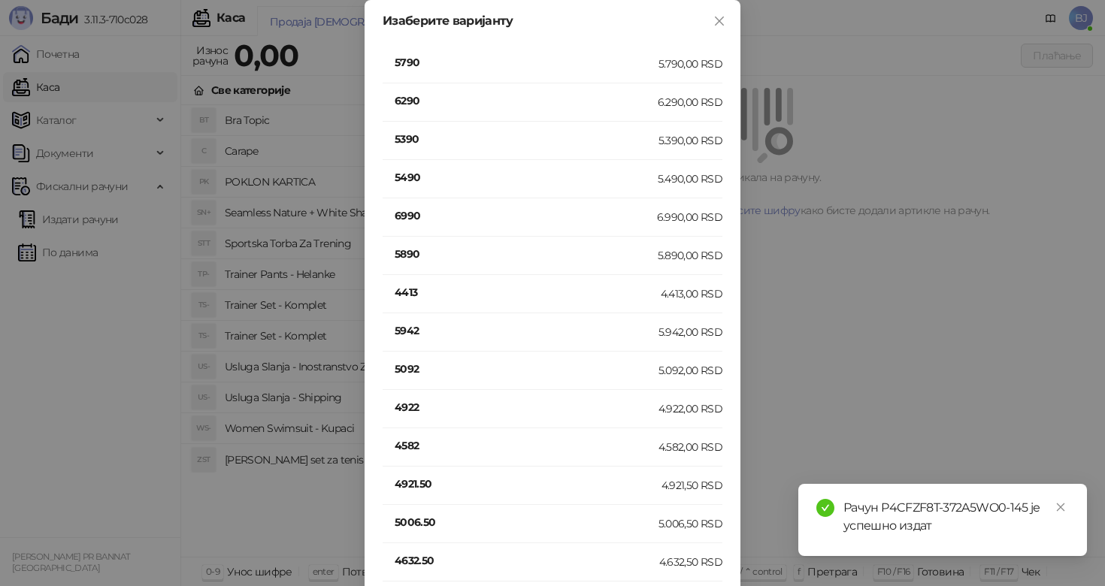
click at [418, 62] on h4 "5790" at bounding box center [527, 62] width 264 height 17
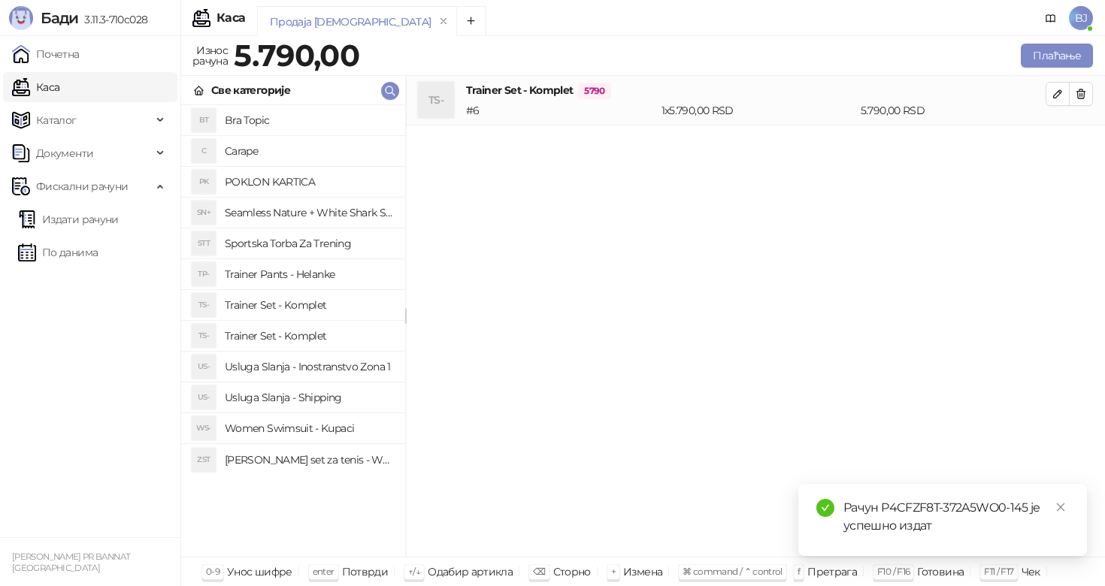
click at [331, 402] on h4 "Usluga Slanja - Shipping" at bounding box center [309, 397] width 168 height 24
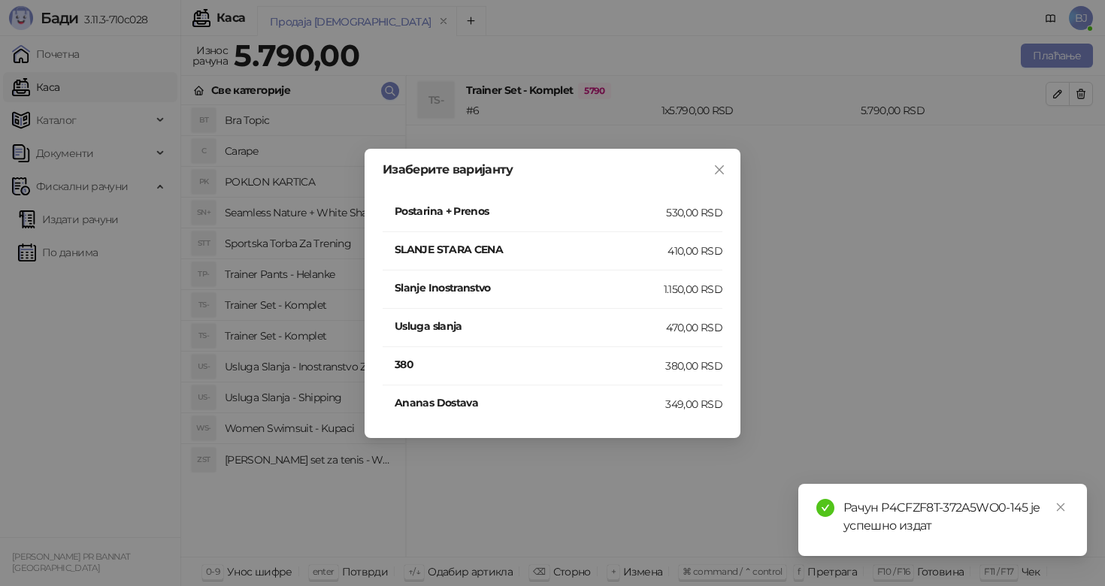
click at [670, 212] on div "530,00 RSD" at bounding box center [694, 212] width 56 height 17
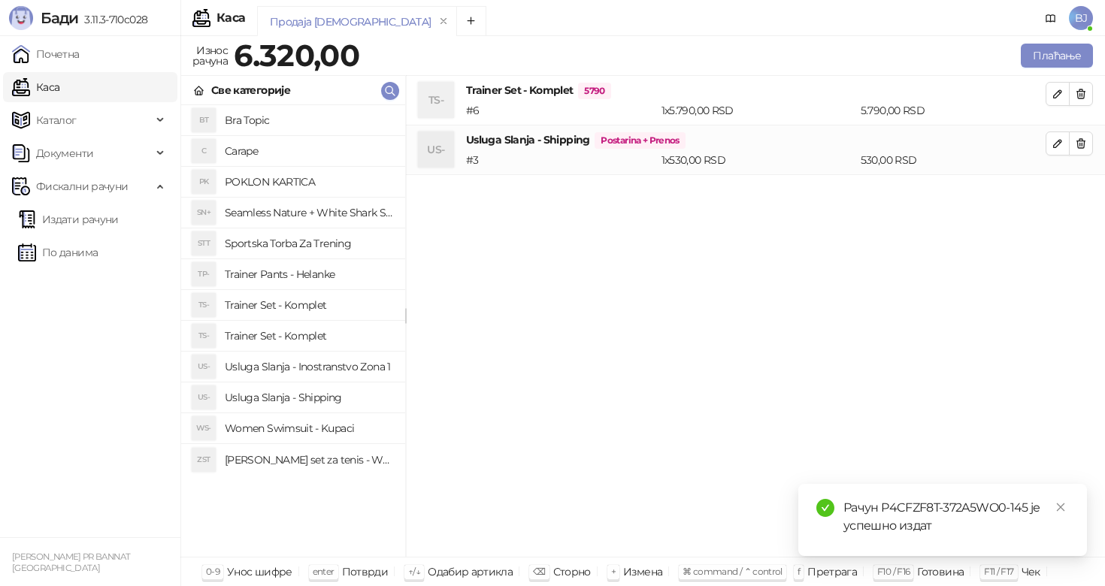
click at [1057, 69] on div "Плаћање" at bounding box center [728, 56] width 733 height 30
click at [1057, 67] on button "Плаћање" at bounding box center [1056, 56] width 72 height 24
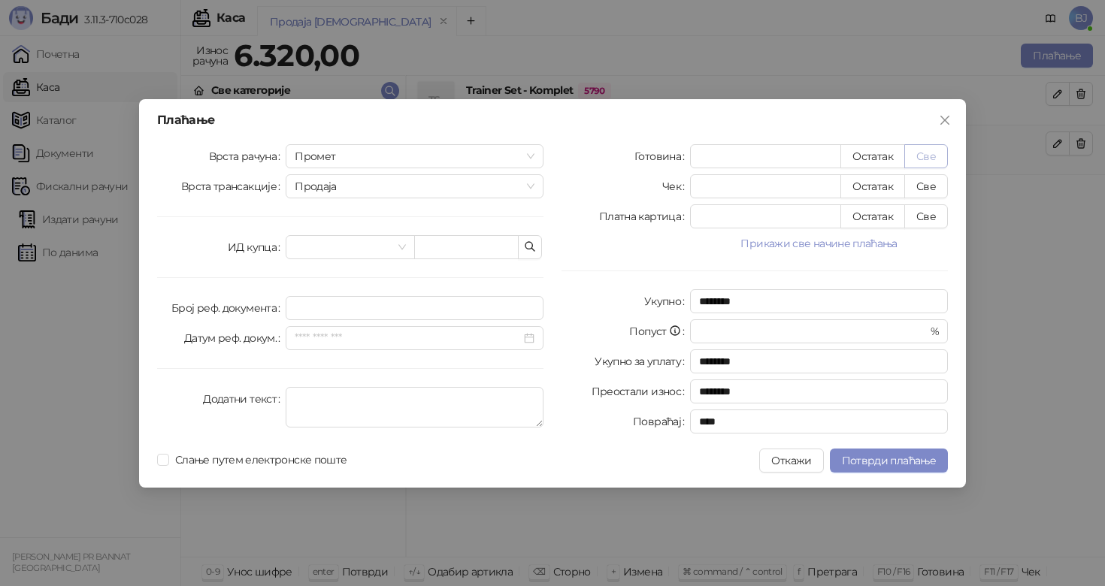
click at [930, 156] on button "Све" at bounding box center [926, 156] width 44 height 24
type input "****"
click at [878, 462] on span "Потврди плаћање" at bounding box center [889, 461] width 94 height 14
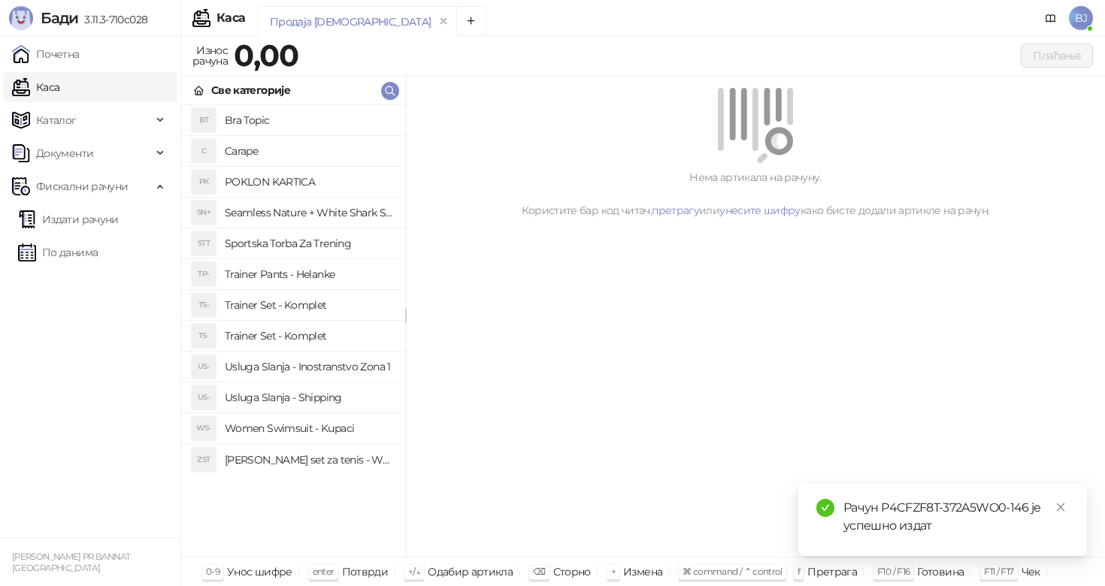
click at [320, 271] on h4 "Trainer Pants - Helanke" at bounding box center [309, 274] width 168 height 24
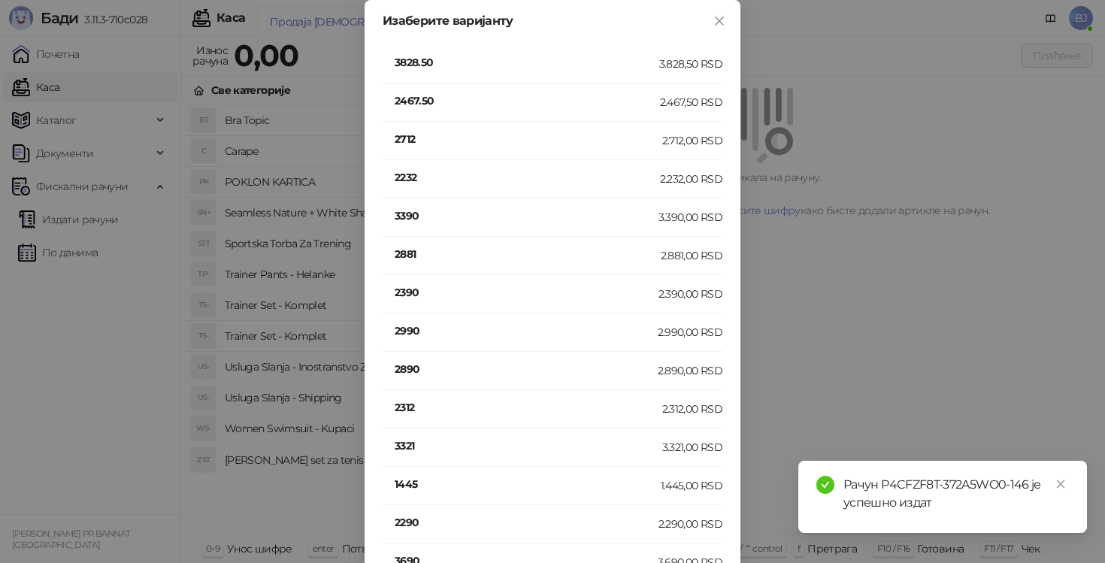
scroll to position [318, 0]
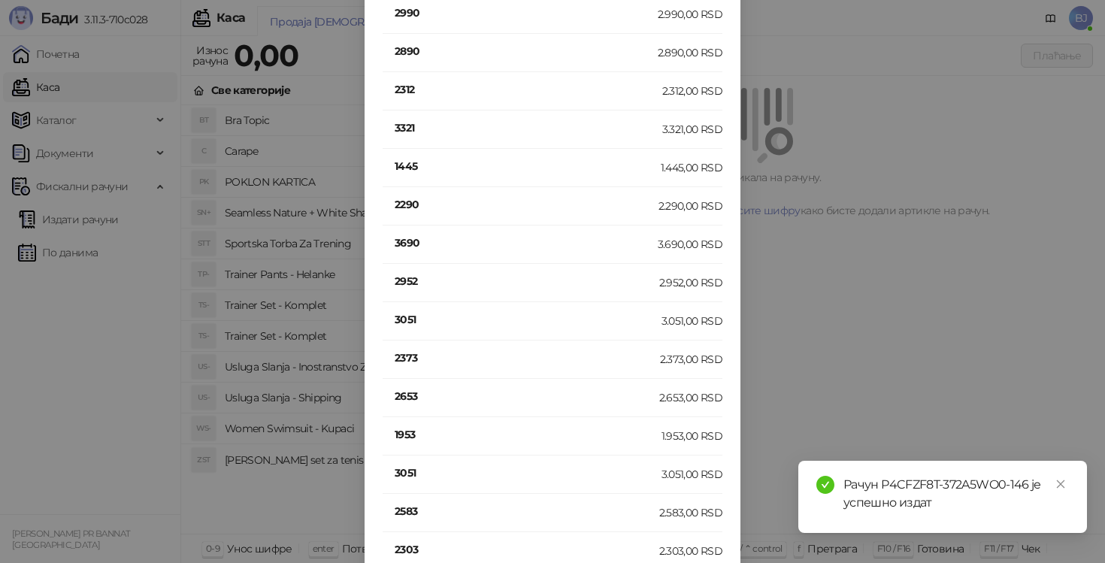
click at [404, 277] on h4 "2952" at bounding box center [527, 281] width 265 height 17
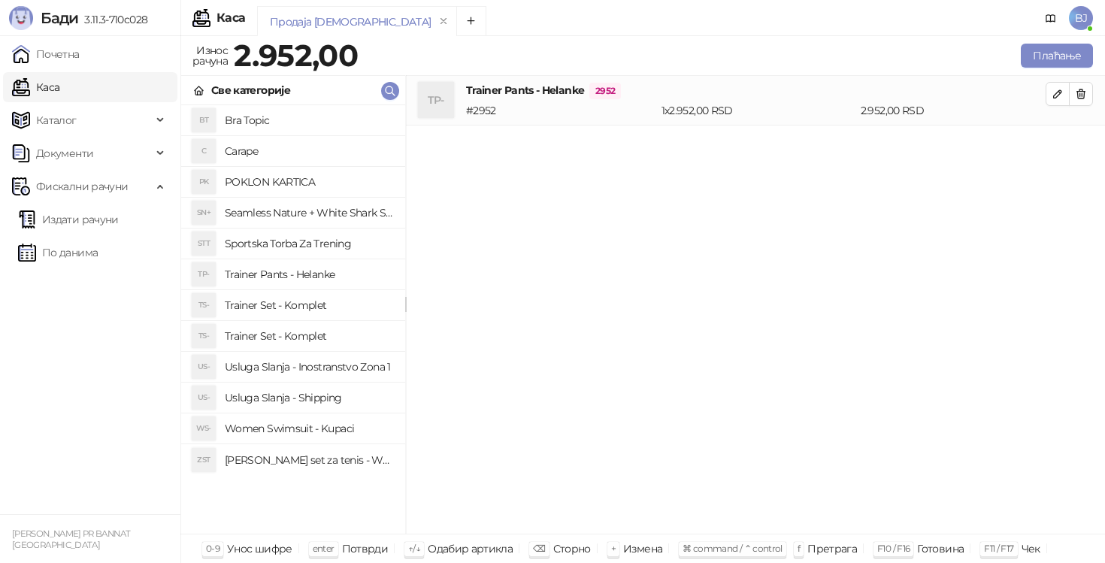
click at [294, 398] on h4 "Usluga Slanja - Shipping" at bounding box center [309, 397] width 168 height 24
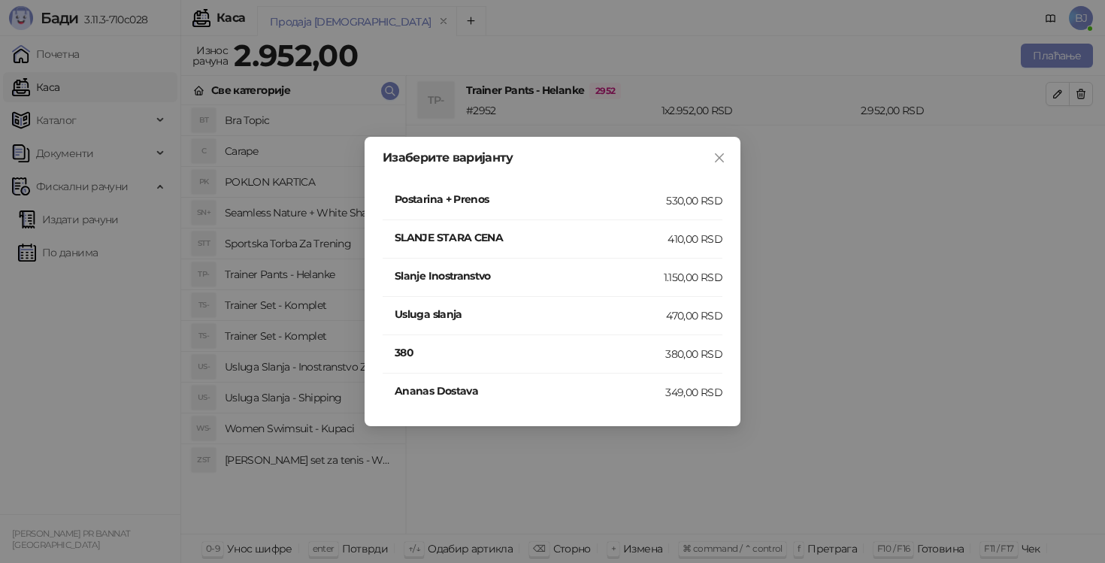
click at [697, 204] on div "530,00 RSD" at bounding box center [694, 200] width 56 height 17
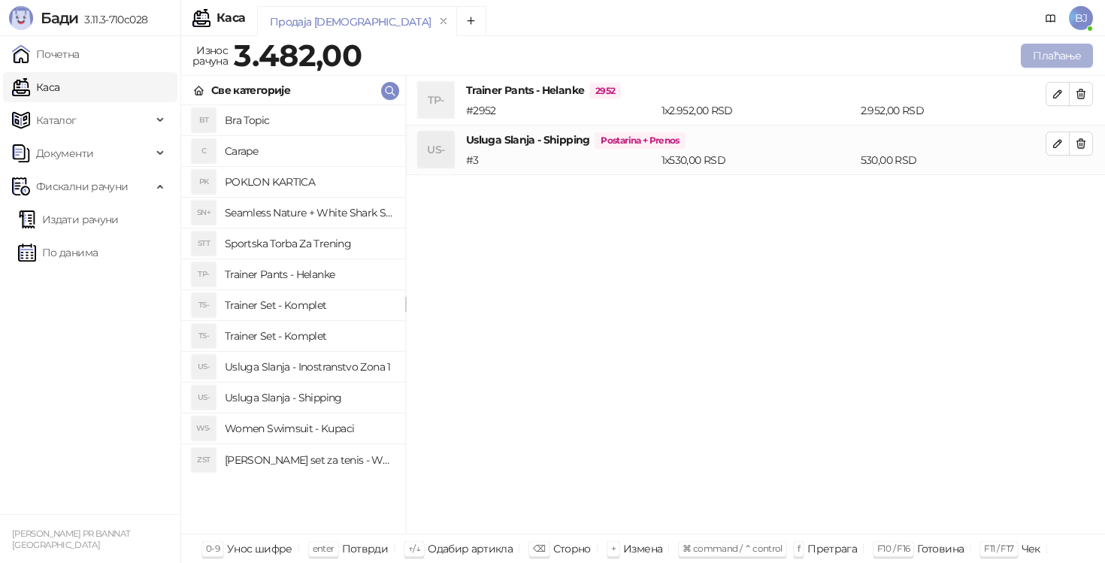
click at [1059, 65] on button "Плаћање" at bounding box center [1056, 56] width 72 height 24
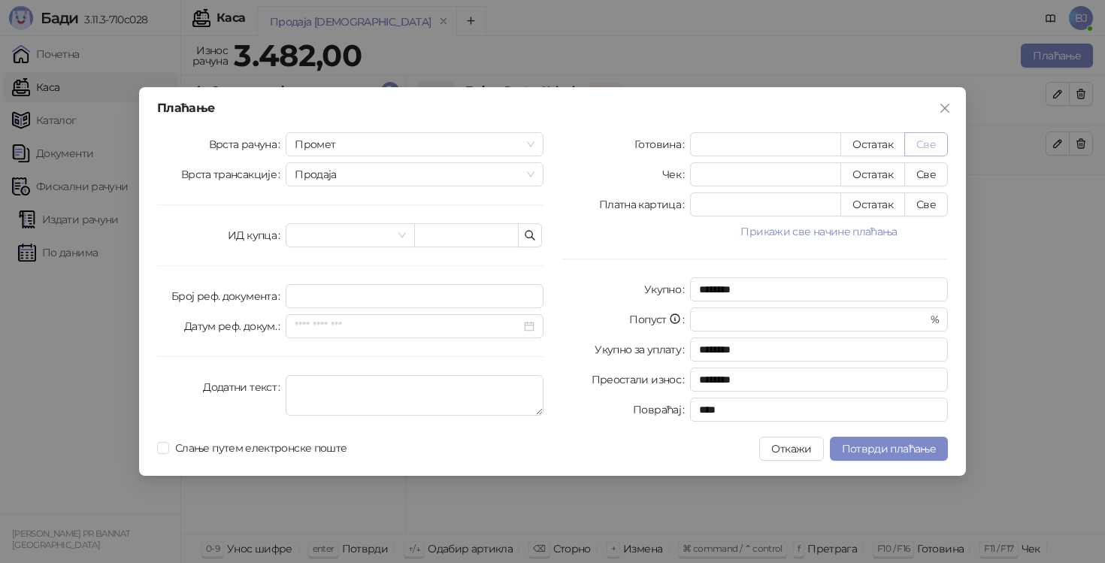
click at [942, 146] on button "Све" at bounding box center [926, 144] width 44 height 24
type input "****"
click at [888, 442] on span "Потврди плаћање" at bounding box center [889, 449] width 94 height 14
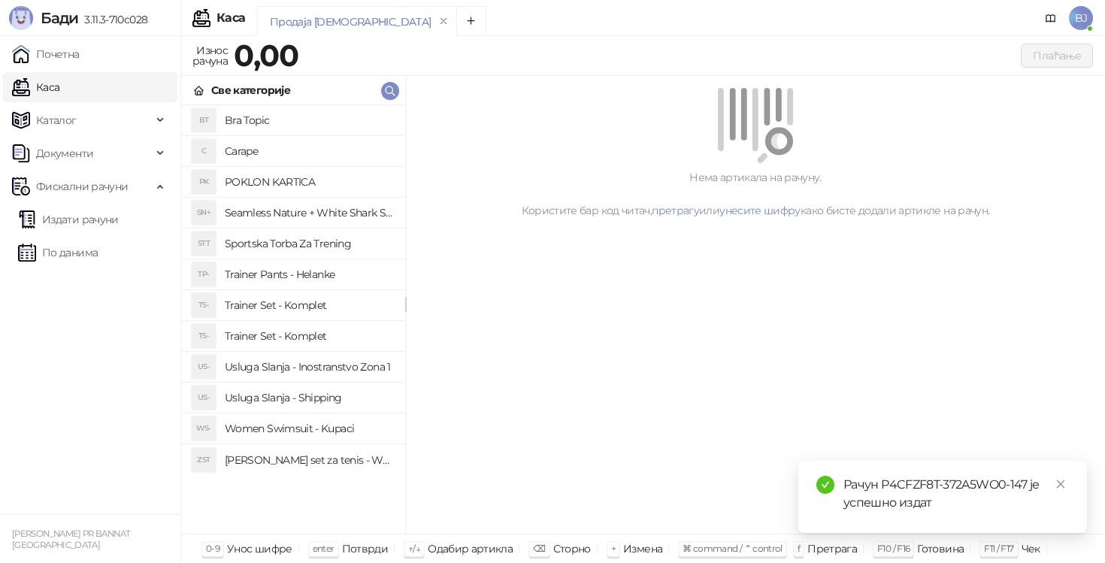
click at [320, 298] on h4 "Trainer Set - Komplet" at bounding box center [309, 305] width 168 height 24
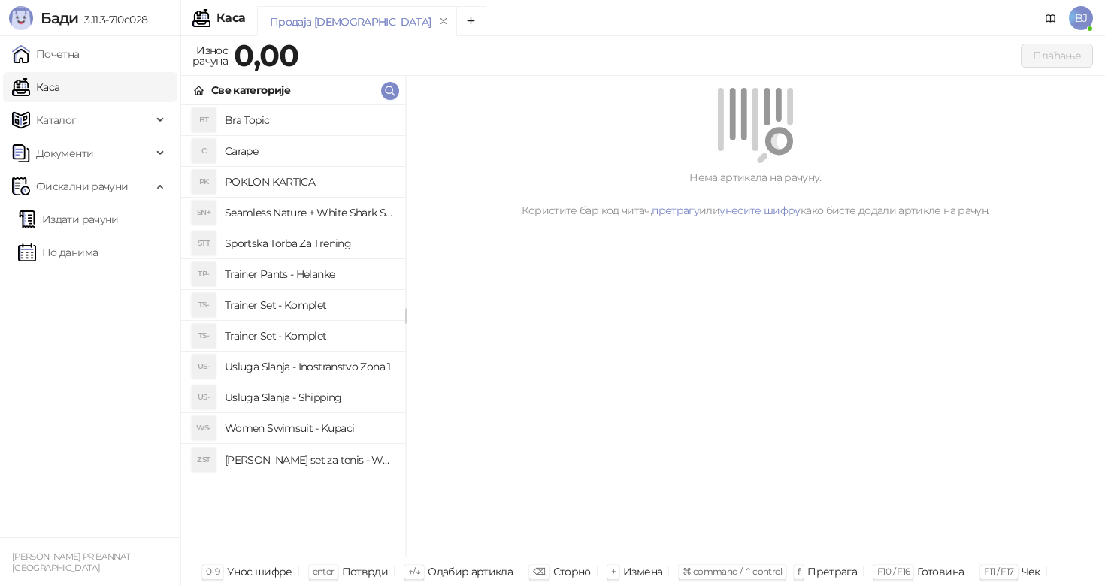
click at [313, 284] on h4 "Trainer Pants - Helanke" at bounding box center [309, 274] width 168 height 24
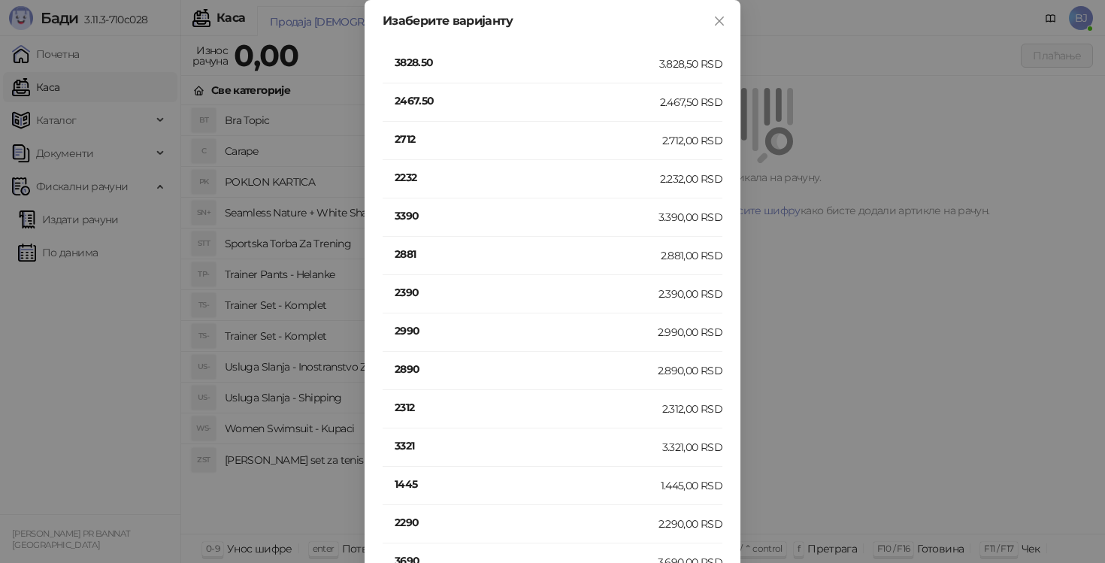
scroll to position [318, 0]
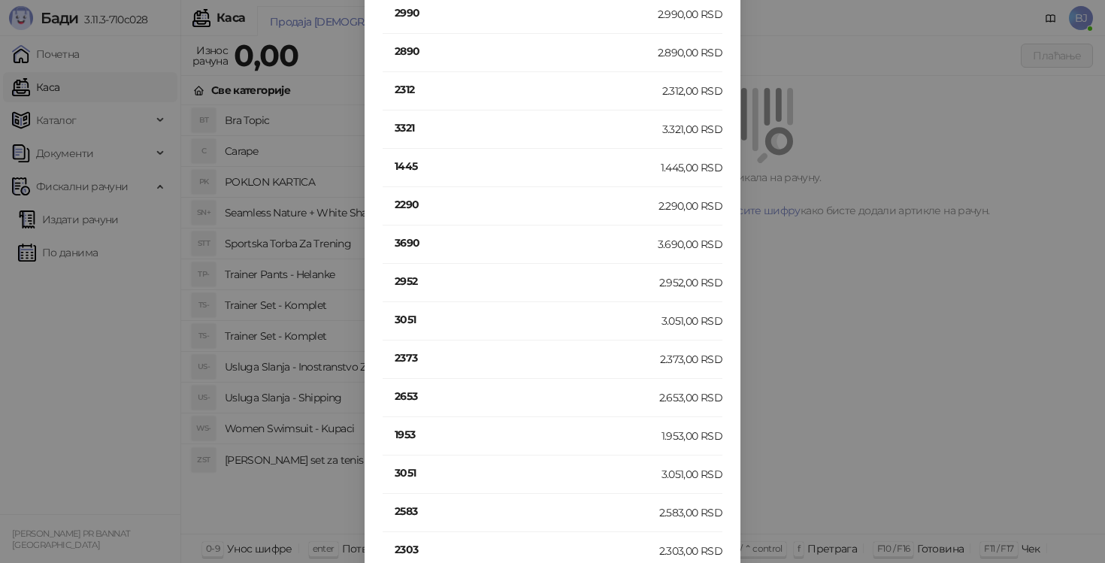
click at [404, 277] on h4 "2952" at bounding box center [527, 281] width 265 height 17
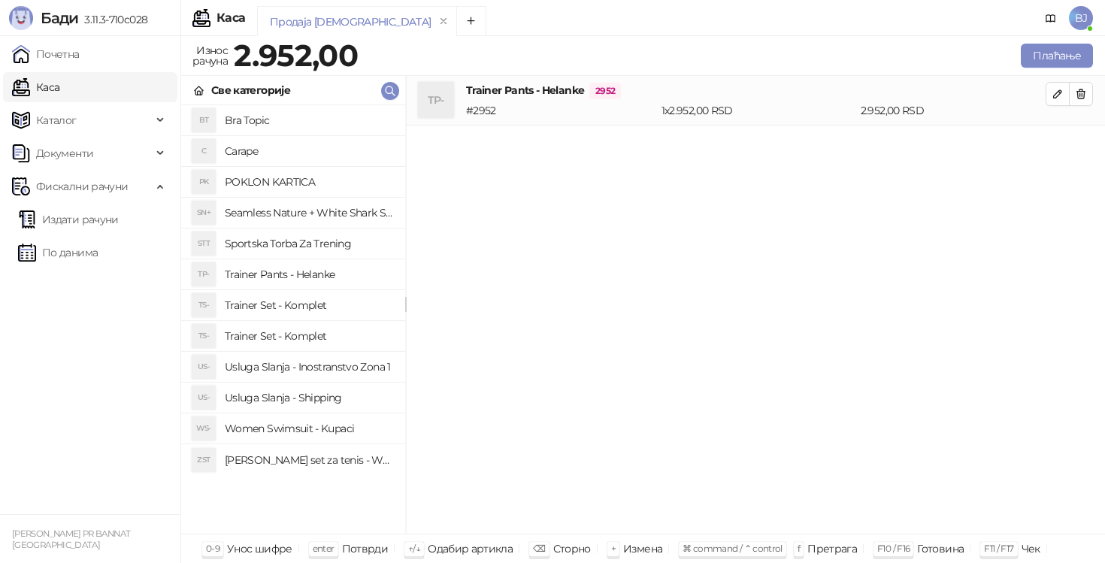
click at [330, 271] on h4 "Trainer Pants - Helanke" at bounding box center [309, 274] width 168 height 24
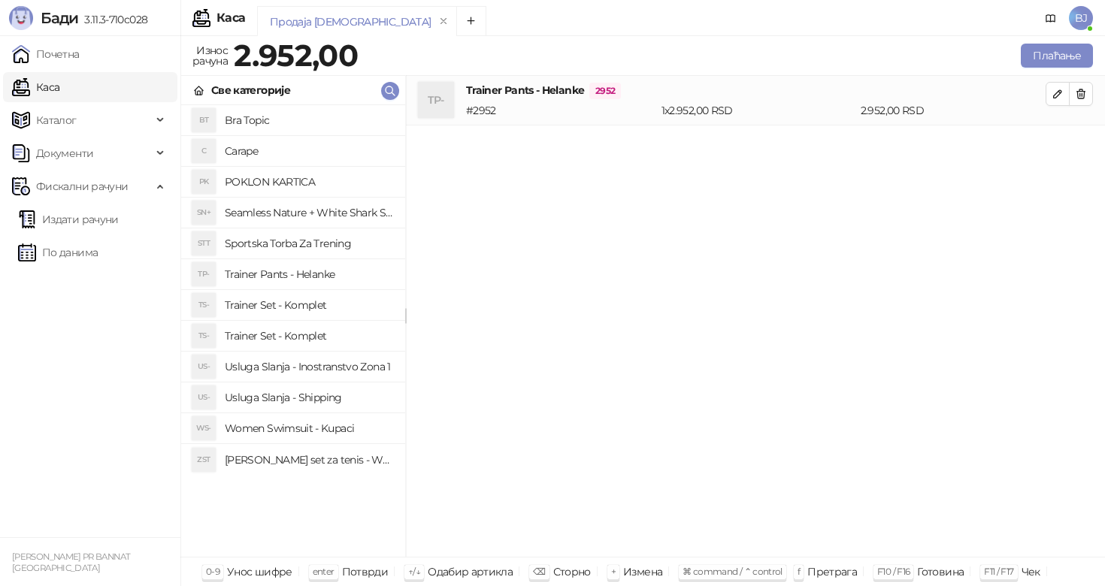
click at [343, 263] on h4 "Trainer Pants - Helanke" at bounding box center [309, 274] width 168 height 24
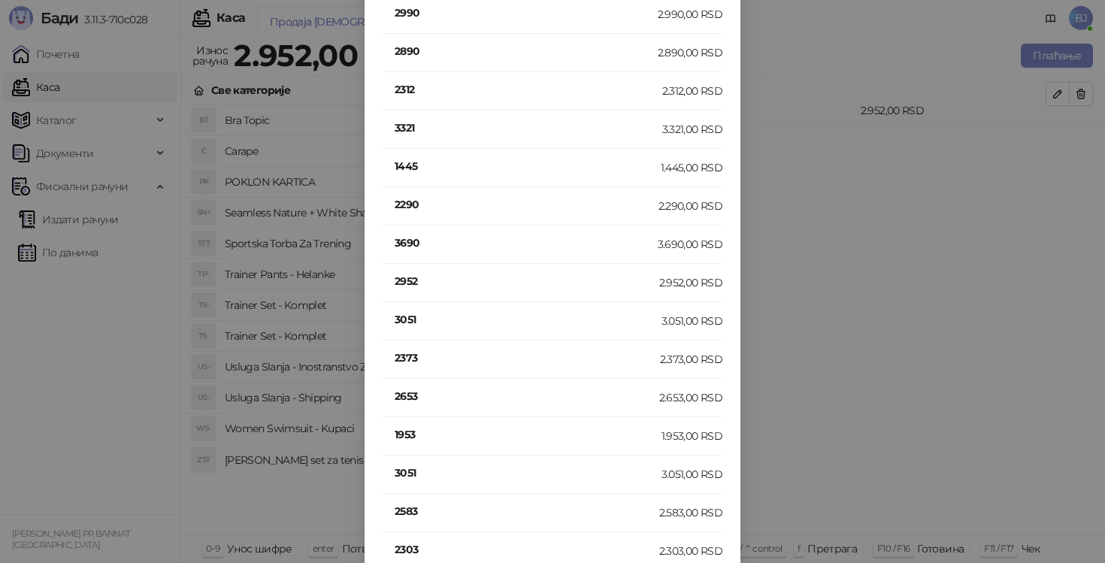
scroll to position [0, 0]
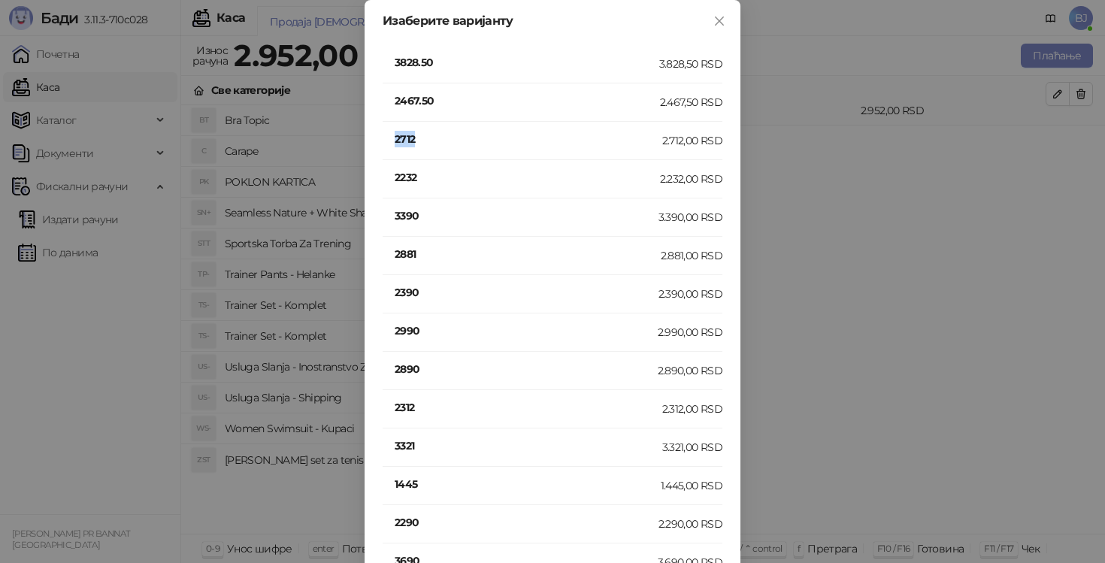
click at [409, 138] on h4 "2712" at bounding box center [529, 139] width 268 height 17
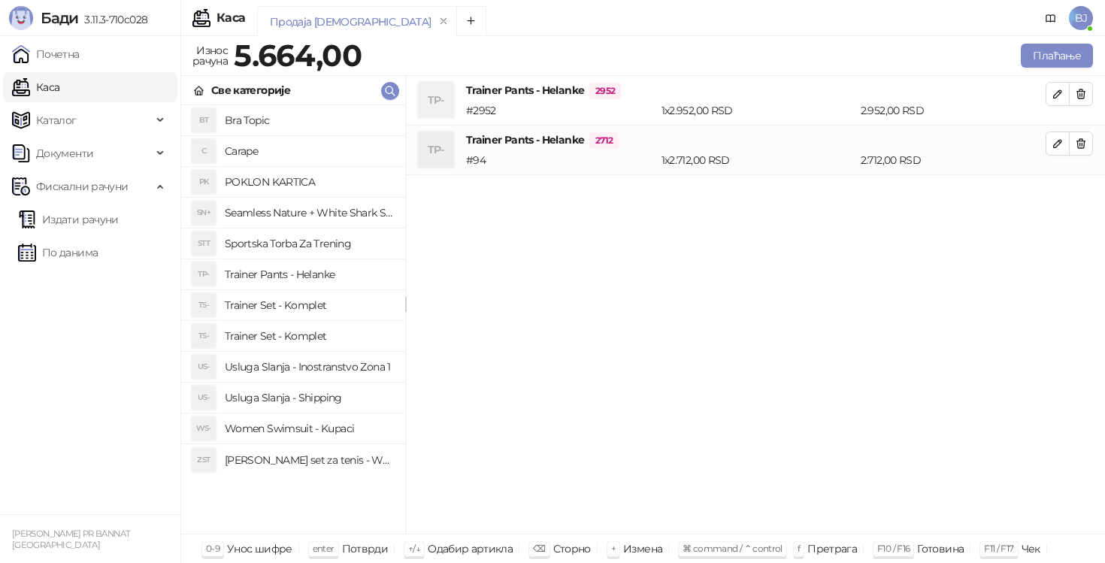
click at [334, 401] on h4 "Usluga Slanja - Shipping" at bounding box center [309, 397] width 168 height 24
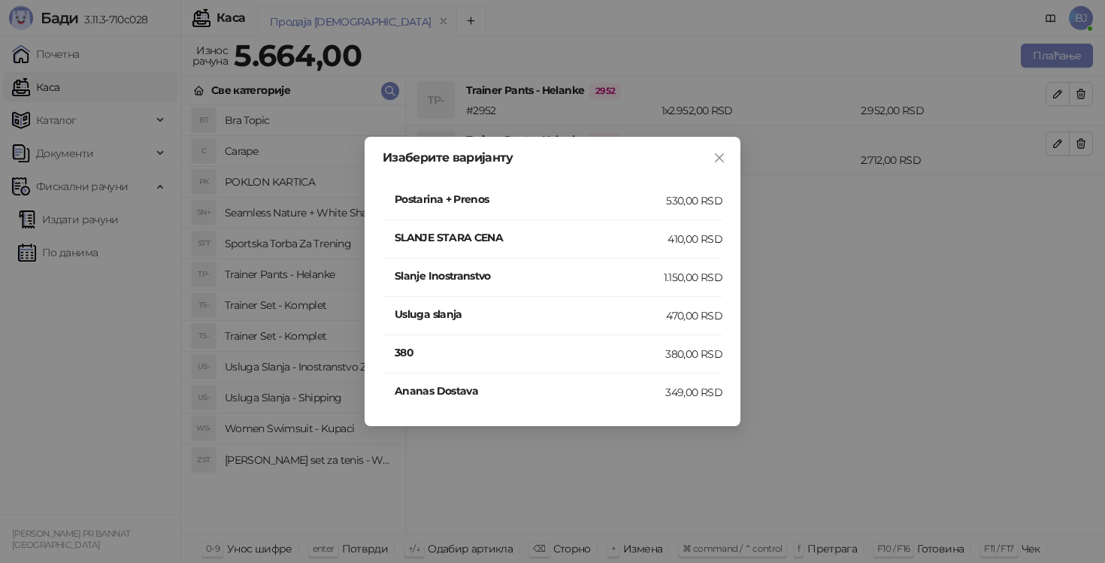
click at [666, 204] on h4 "Postarina + Prenos" at bounding box center [530, 199] width 271 height 17
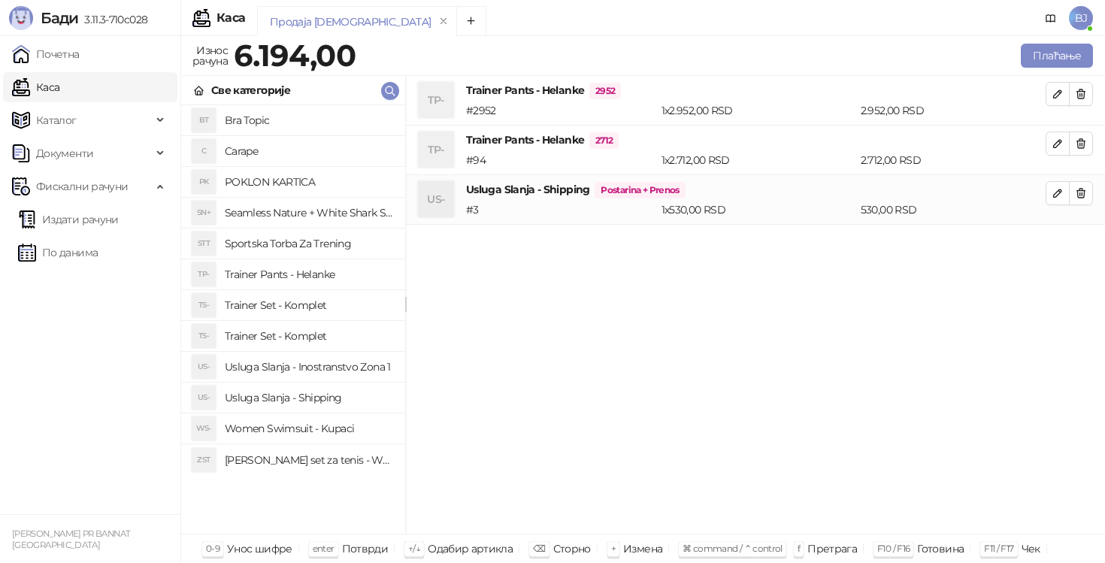
click at [1057, 41] on div "Плаћање" at bounding box center [726, 56] width 737 height 30
click at [1052, 53] on button "Плаћање" at bounding box center [1056, 56] width 72 height 24
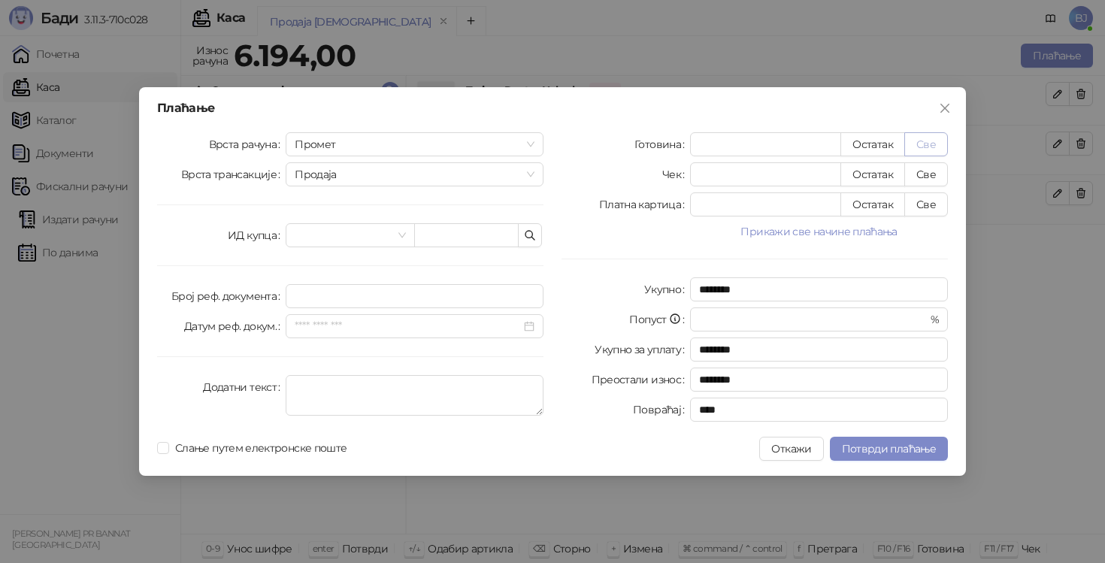
click at [930, 147] on button "Све" at bounding box center [926, 144] width 44 height 24
type input "****"
click at [893, 452] on span "Потврди плаћање" at bounding box center [889, 449] width 94 height 14
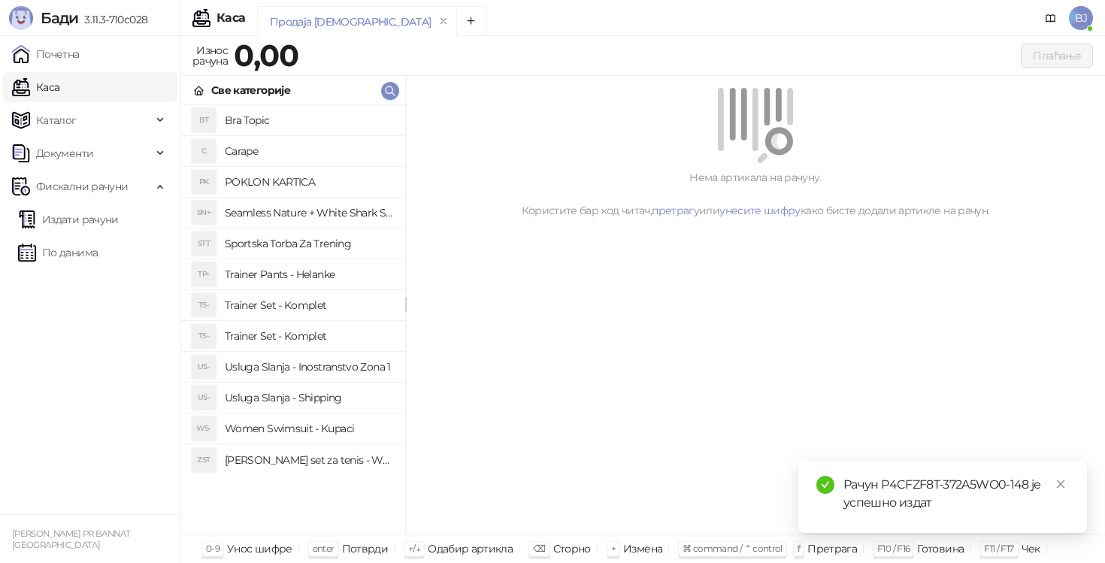
click at [337, 308] on h4 "Trainer Set - Komplet" at bounding box center [309, 305] width 168 height 24
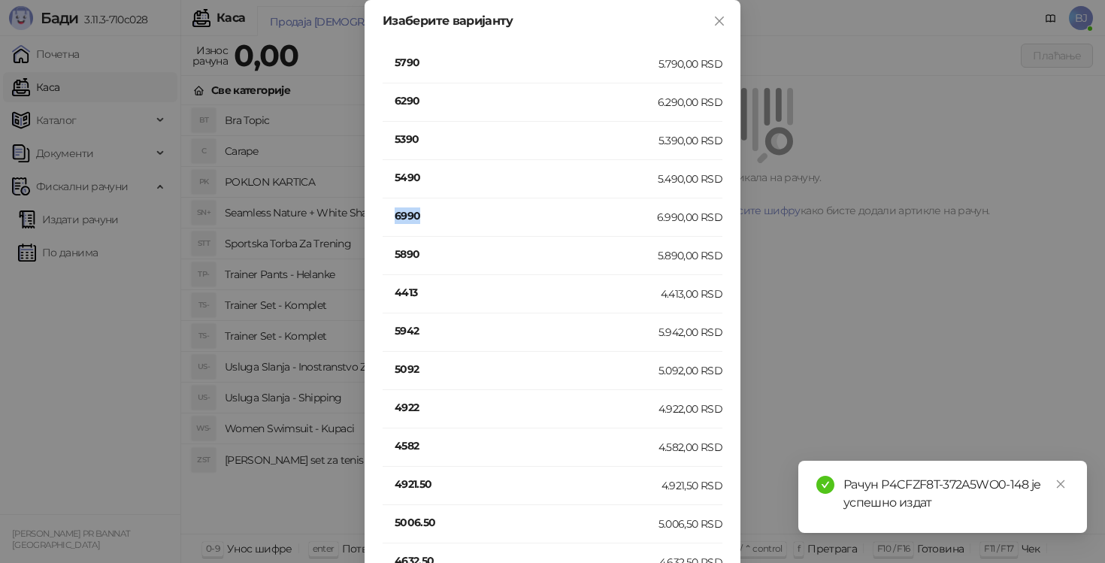
click at [407, 212] on h4 "6990" at bounding box center [526, 215] width 262 height 17
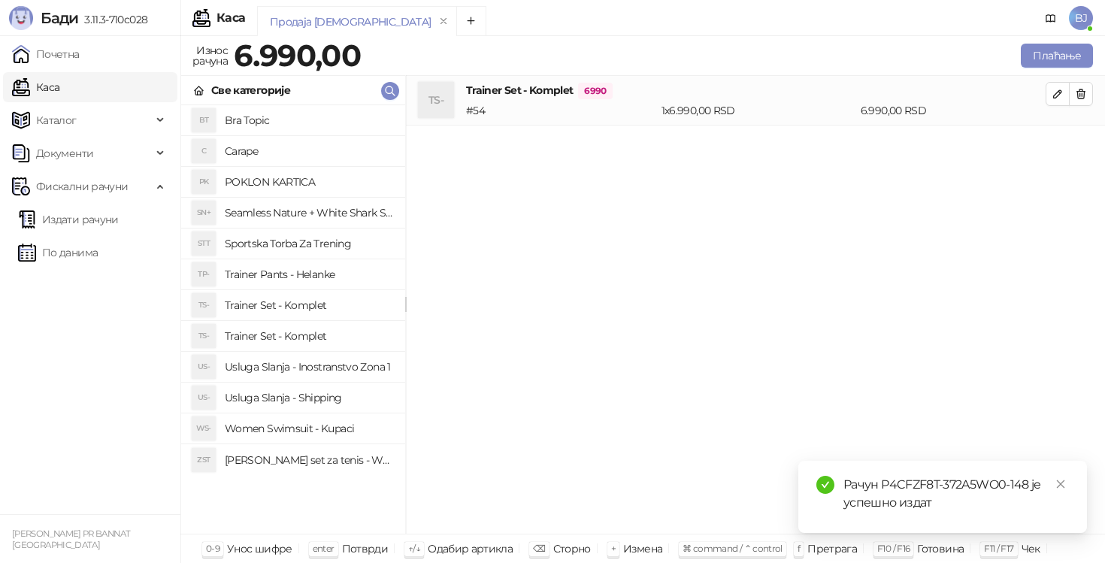
click at [327, 398] on h4 "Usluga Slanja - Shipping" at bounding box center [309, 397] width 168 height 24
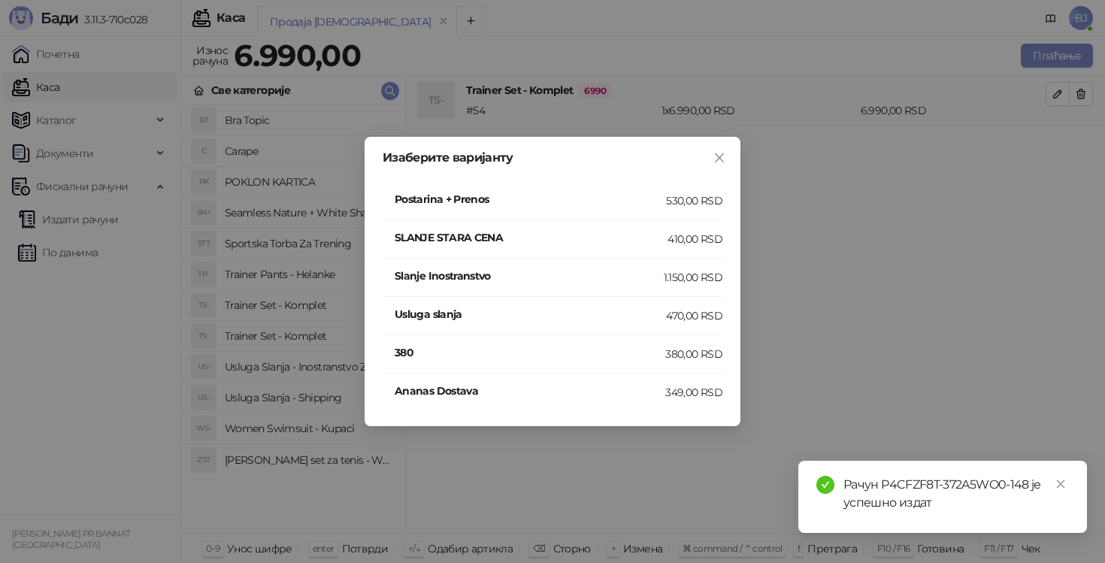
click at [659, 196] on h4 "Postarina + Prenos" at bounding box center [530, 199] width 271 height 17
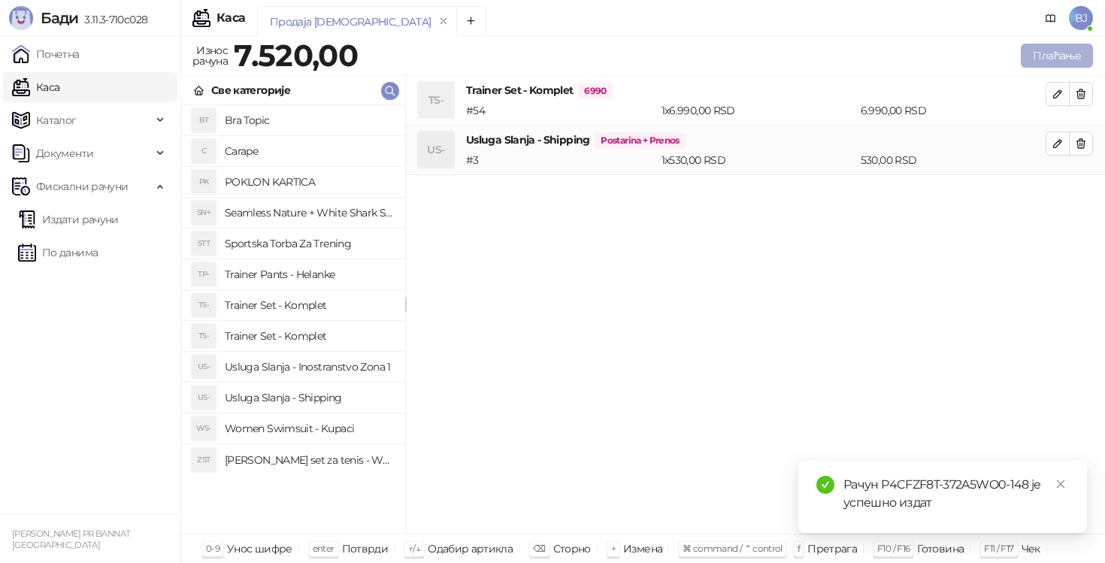
click at [1066, 55] on button "Плаћање" at bounding box center [1056, 56] width 72 height 24
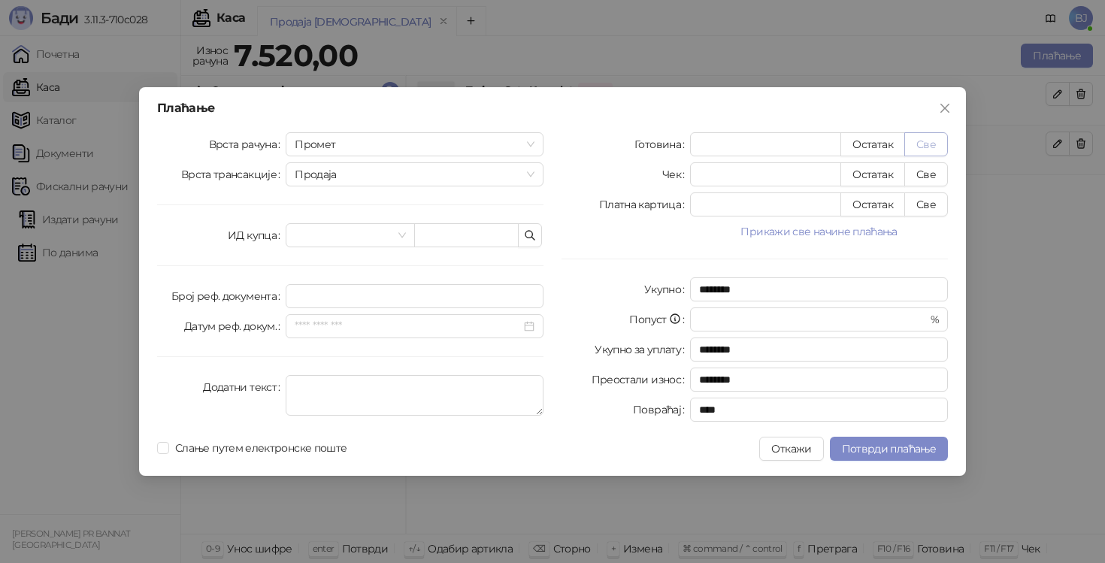
click at [921, 149] on button "Све" at bounding box center [926, 144] width 44 height 24
type input "****"
click at [888, 441] on button "Потврди плаћање" at bounding box center [889, 449] width 118 height 24
